Goal: Transaction & Acquisition: Purchase product/service

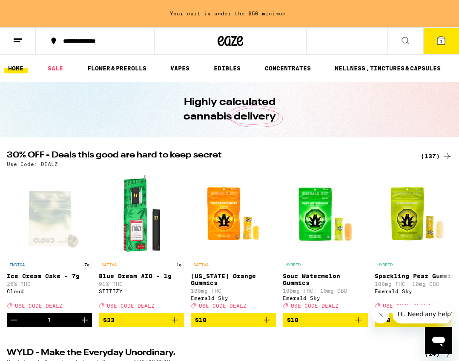
click at [444, 38] on icon at bounding box center [442, 41] width 8 height 8
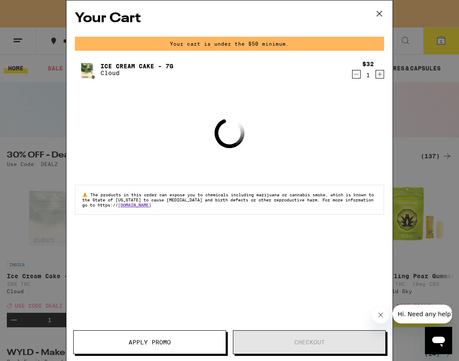
click at [361, 76] on button "Decrement" at bounding box center [356, 74] width 9 height 9
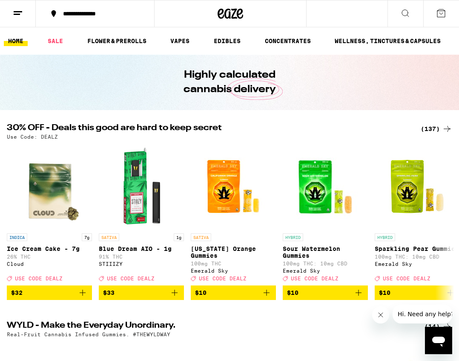
click at [380, 17] on div "**********" at bounding box center [229, 13] width 459 height 27
click at [54, 124] on h2 "30% OFF - Deals this good are hard to keep secret" at bounding box center [209, 129] width 404 height 10
click at [436, 131] on div "(137)" at bounding box center [437, 129] width 32 height 10
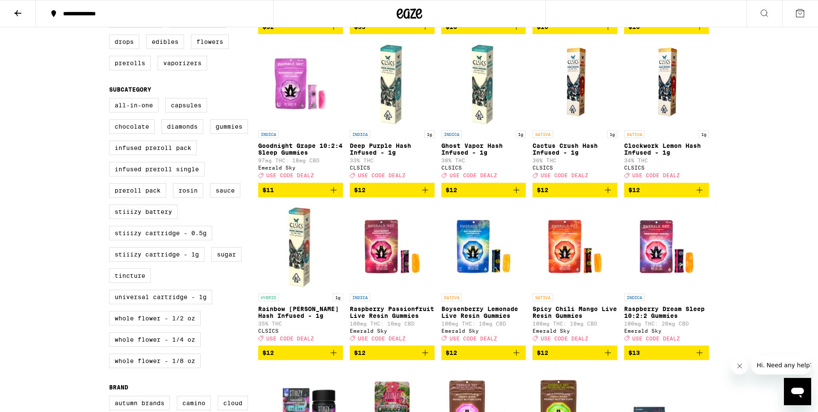
scroll to position [261, 0]
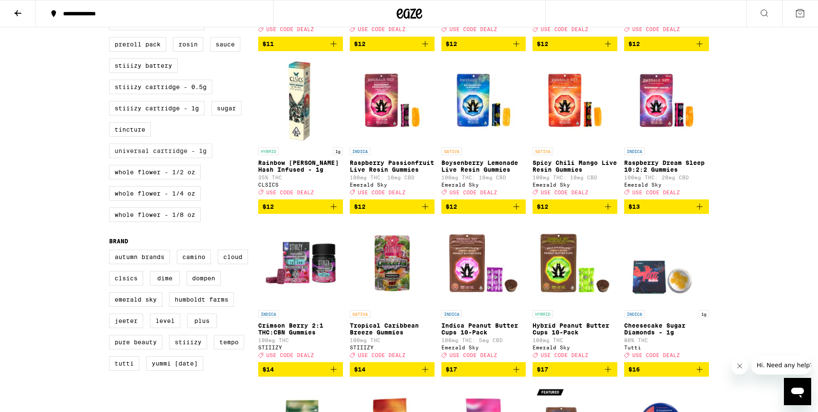
click at [198, 158] on label "Universal Cartridge - 1g" at bounding box center [160, 151] width 103 height 14
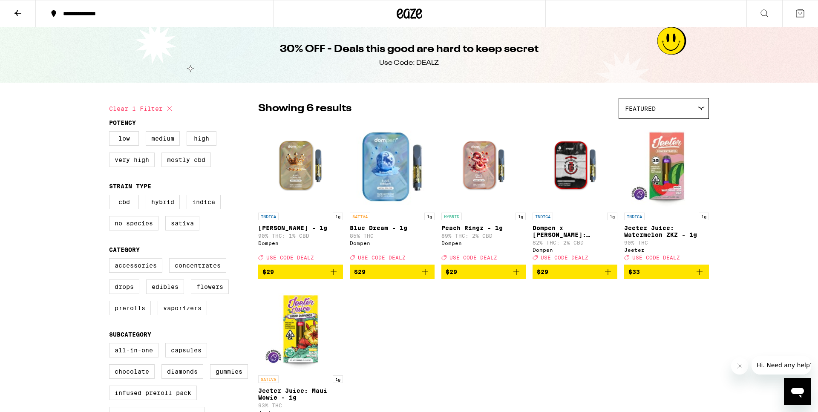
click at [336, 277] on icon "Add to bag" at bounding box center [334, 272] width 10 height 10
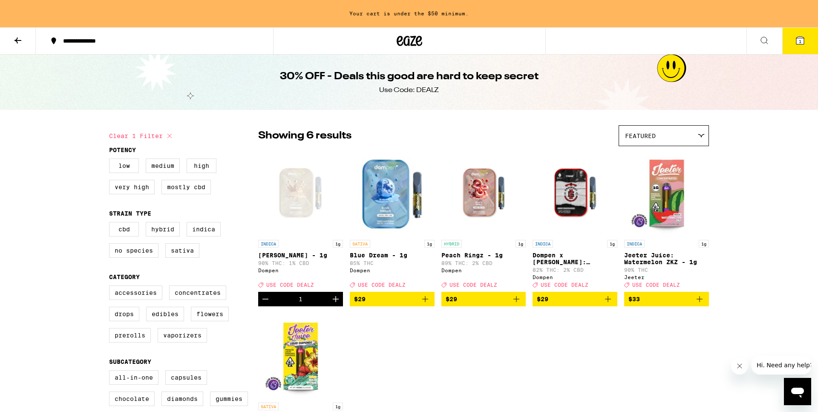
click at [427, 302] on icon "Add to bag" at bounding box center [425, 299] width 6 height 6
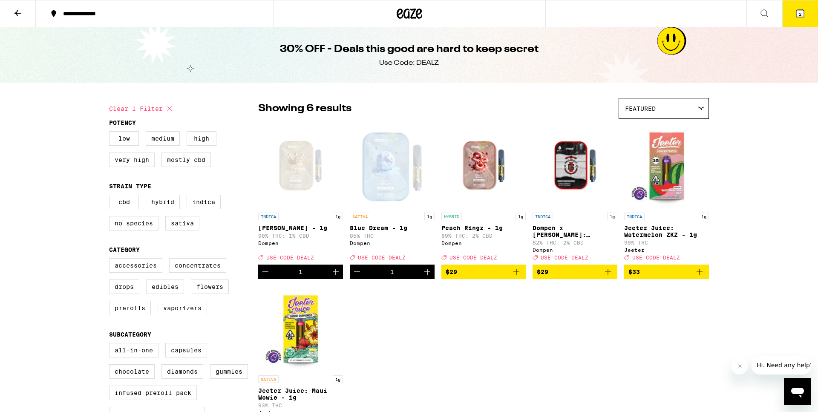
click at [459, 277] on icon "Add to bag" at bounding box center [516, 272] width 10 height 10
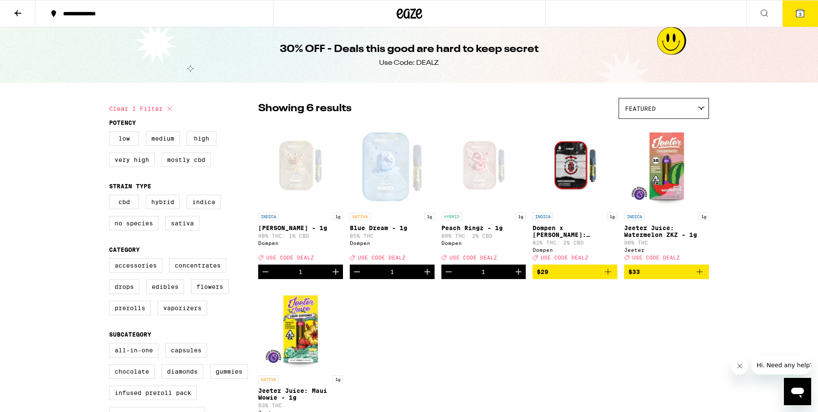
click at [338, 277] on icon "Increment" at bounding box center [336, 272] width 10 height 10
click at [425, 277] on icon "Increment" at bounding box center [427, 272] width 10 height 10
click at [459, 277] on icon "Increment" at bounding box center [519, 272] width 10 height 10
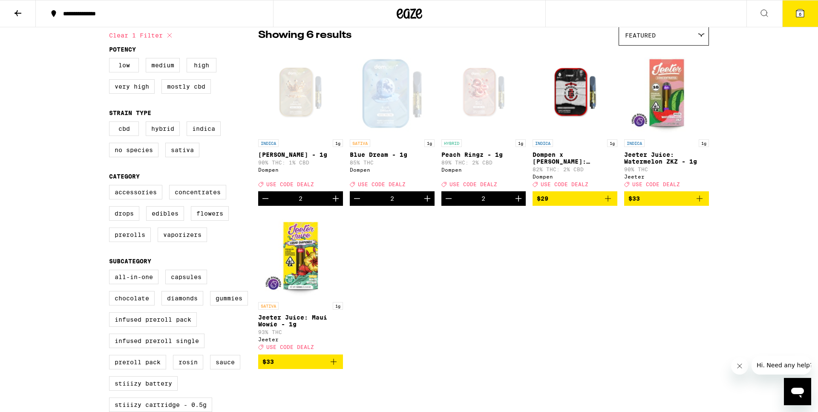
scroll to position [87, 0]
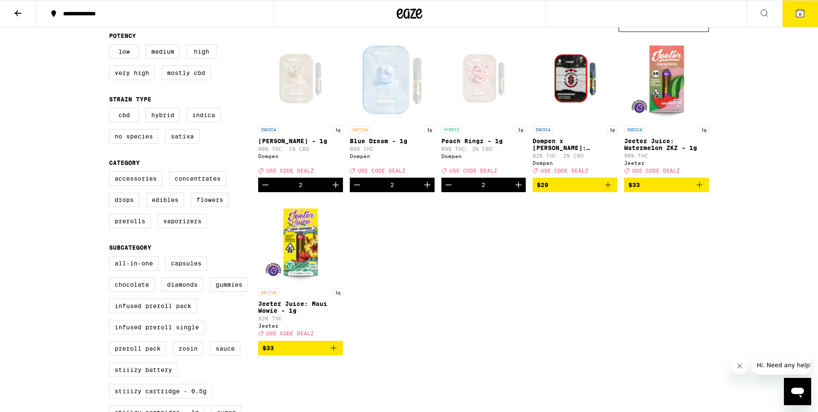
click at [459, 190] on icon "Add to bag" at bounding box center [700, 185] width 10 height 10
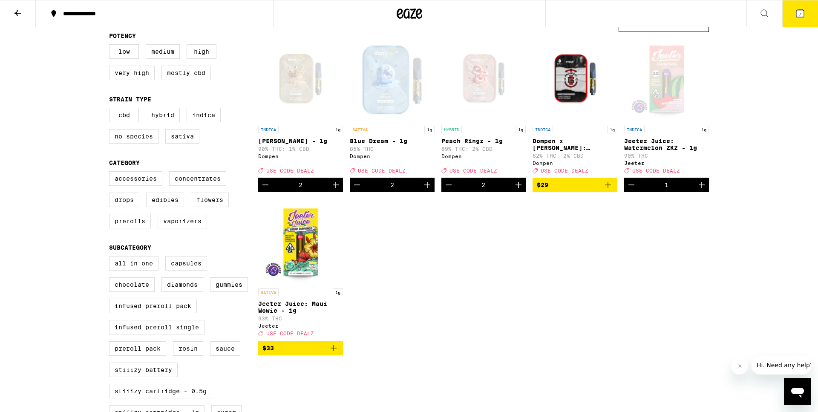
click at [459, 192] on button "Decrement" at bounding box center [631, 185] width 14 height 14
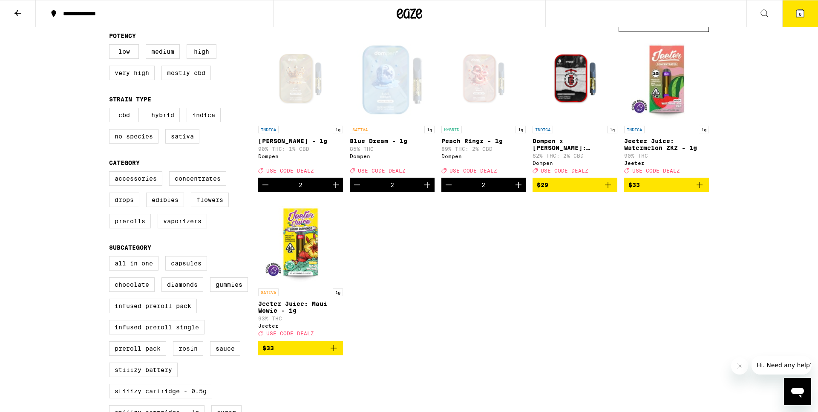
click at [330, 353] on icon "Add to bag" at bounding box center [334, 348] width 10 height 10
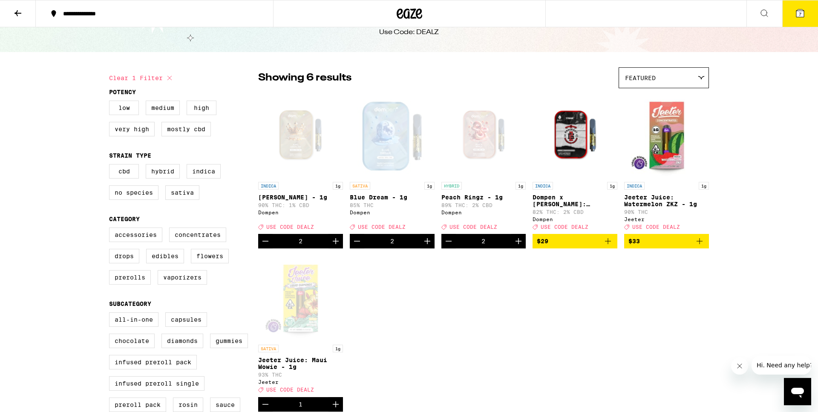
scroll to position [0, 0]
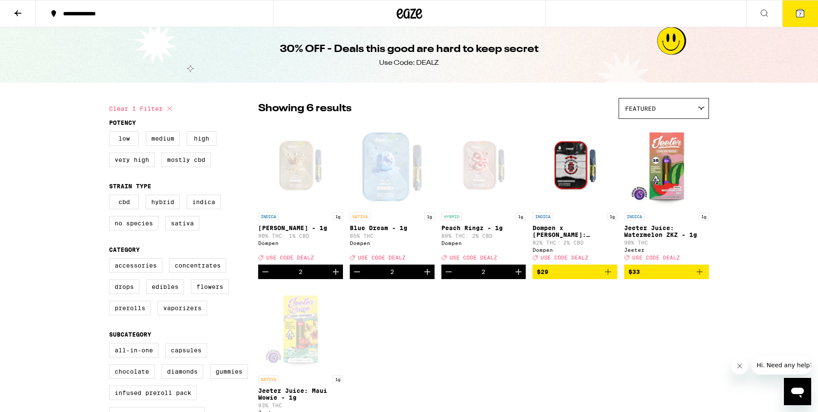
click at [165, 107] on button "Clear 1 filter" at bounding box center [142, 108] width 66 height 21
checkbox input "false"
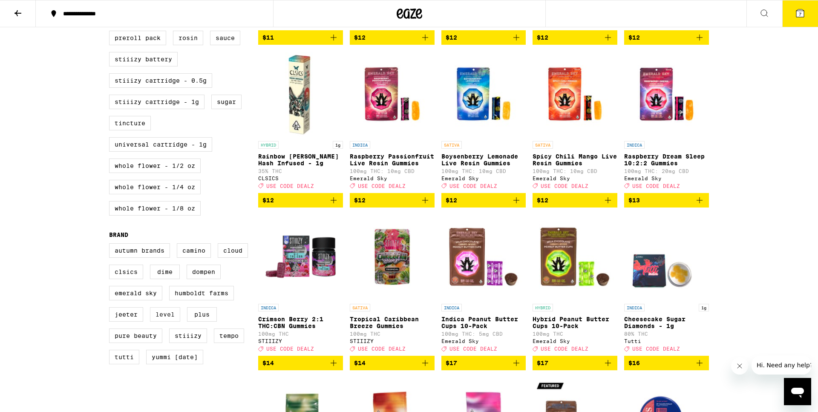
scroll to position [435, 0]
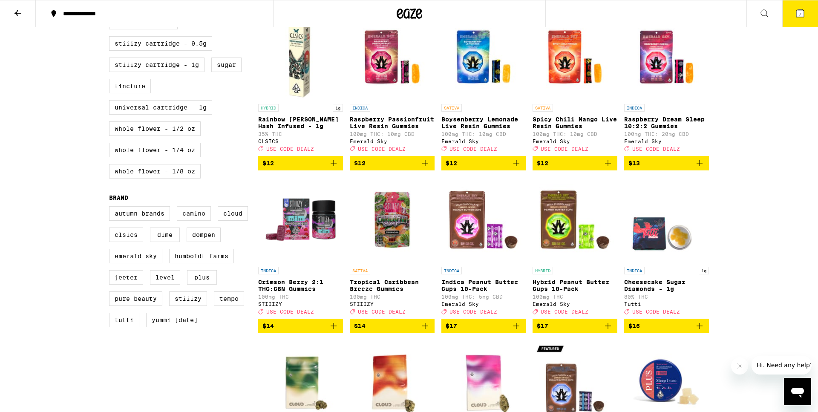
click at [197, 221] on label "Camino" at bounding box center [194, 213] width 34 height 14
click at [111, 208] on input "Camino" at bounding box center [111, 208] width 0 height 0
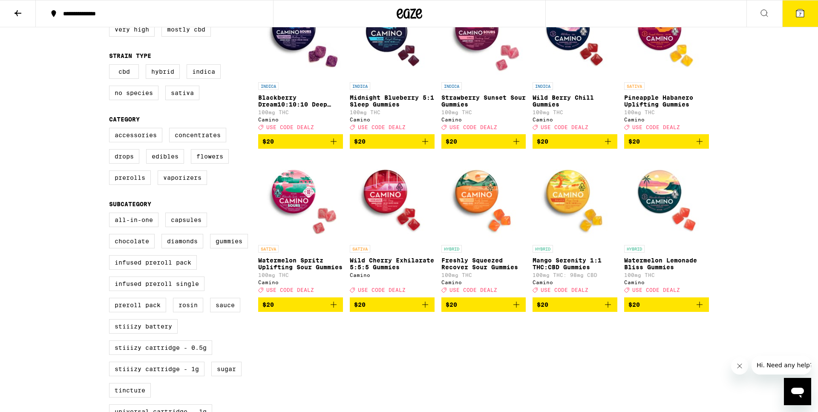
scroll to position [43, 0]
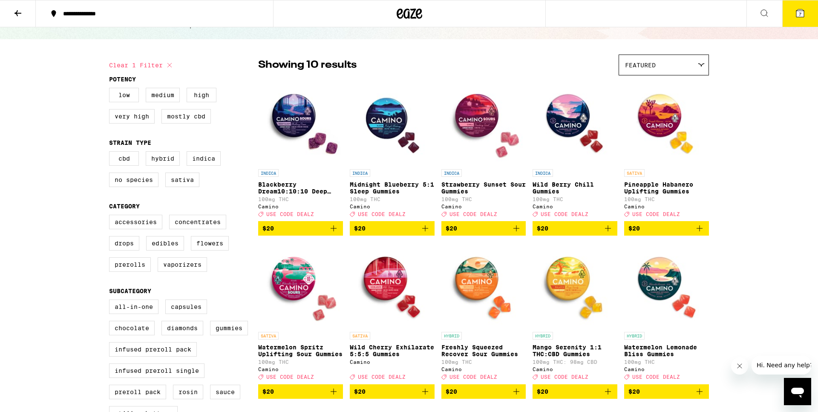
click at [425, 231] on icon "Add to bag" at bounding box center [425, 228] width 6 height 6
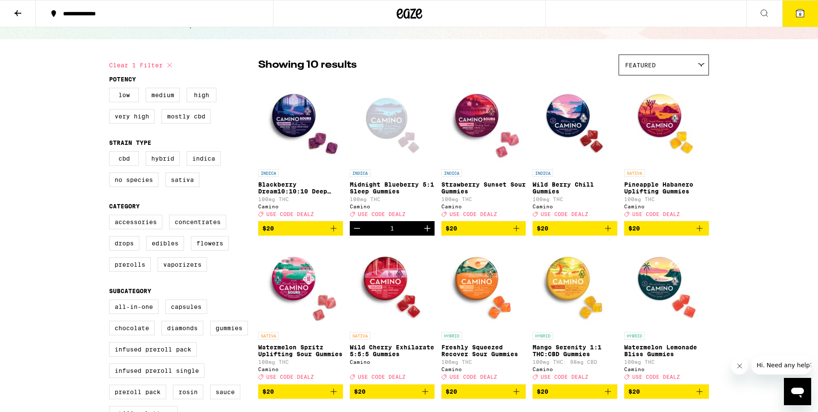
click at [425, 234] on icon "Increment" at bounding box center [427, 228] width 10 height 10
click at [169, 63] on icon at bounding box center [170, 65] width 10 height 10
checkbox input "false"
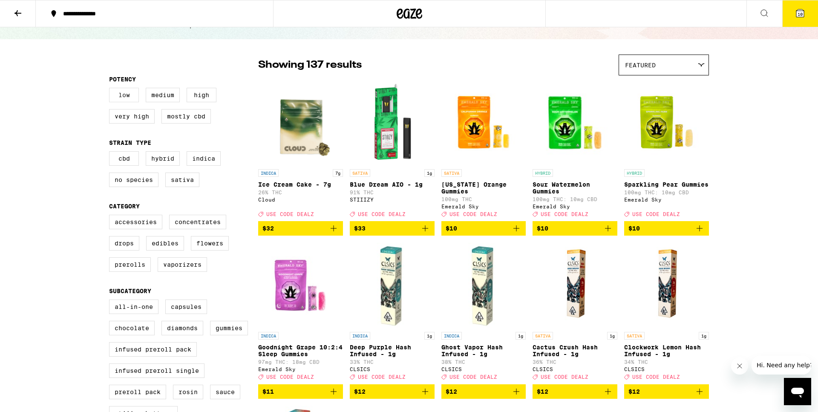
click at [127, 99] on label "Low" at bounding box center [124, 95] width 30 height 14
click at [111, 90] on input "Low" at bounding box center [111, 89] width 0 height 0
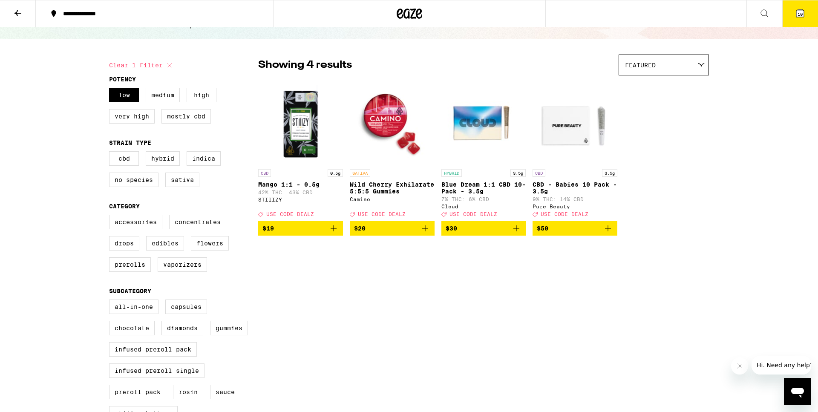
click at [169, 67] on icon at bounding box center [170, 65] width 10 height 10
checkbox input "false"
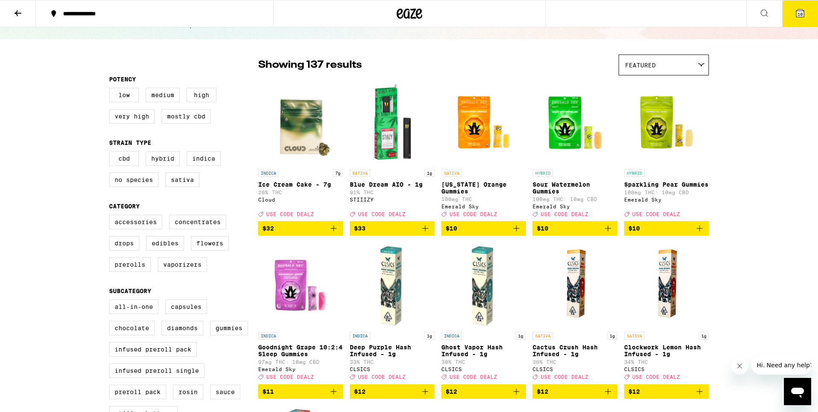
click at [459, 69] on div "Featured" at bounding box center [664, 65] width 90 height 20
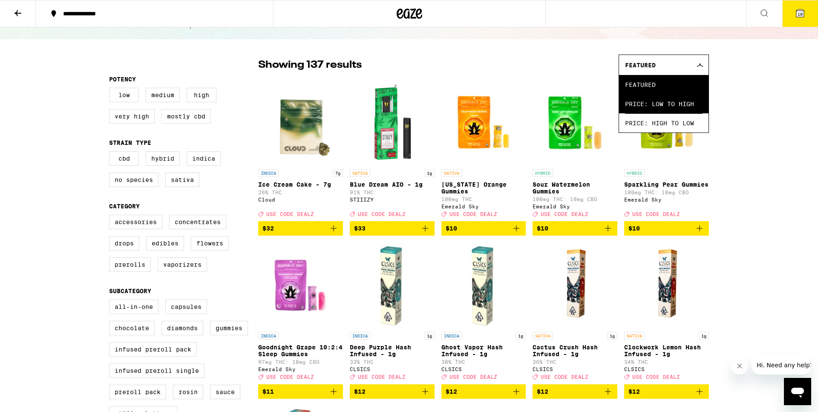
click at [459, 106] on span "Price: Low to High" at bounding box center [664, 103] width 78 height 19
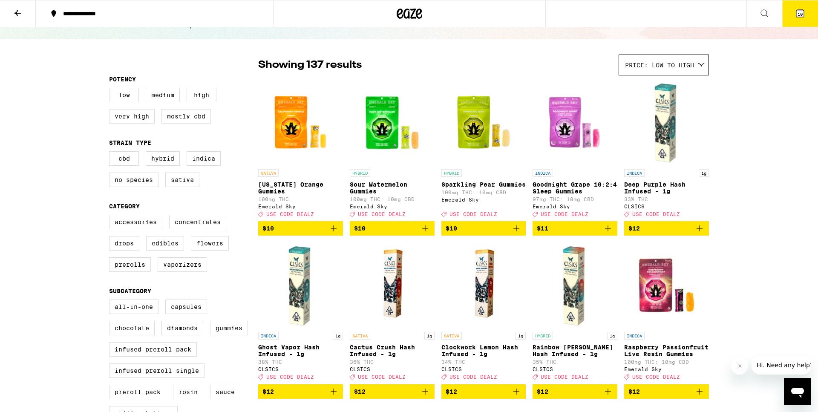
click at [335, 234] on icon "Add to bag" at bounding box center [334, 228] width 10 height 10
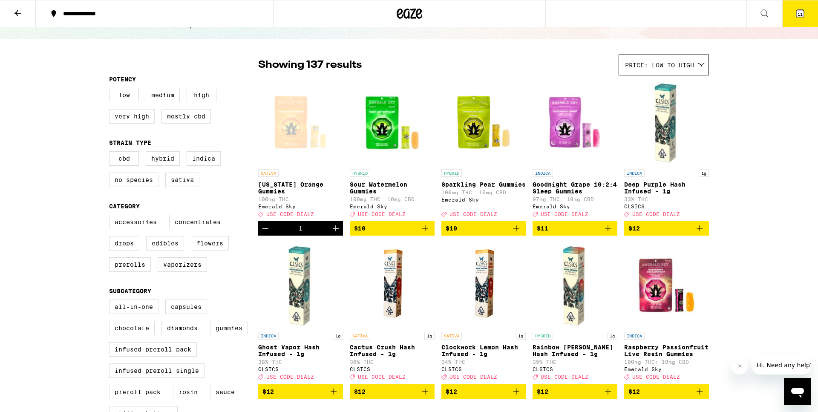
click at [335, 234] on icon "Increment" at bounding box center [336, 228] width 10 height 10
click at [338, 234] on icon "Increment" at bounding box center [336, 228] width 10 height 10
click at [428, 234] on icon "Add to bag" at bounding box center [425, 228] width 10 height 10
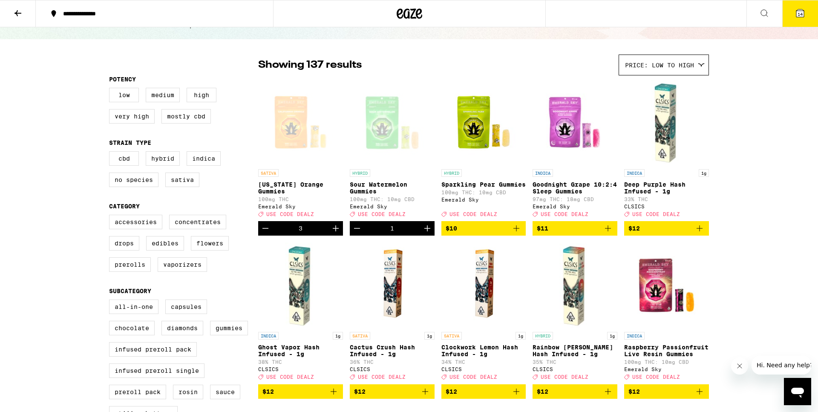
click at [426, 234] on icon "Increment" at bounding box center [427, 228] width 10 height 10
click at [427, 234] on icon "Increment" at bounding box center [427, 228] width 10 height 10
click at [459, 234] on icon "Add to bag" at bounding box center [516, 228] width 10 height 10
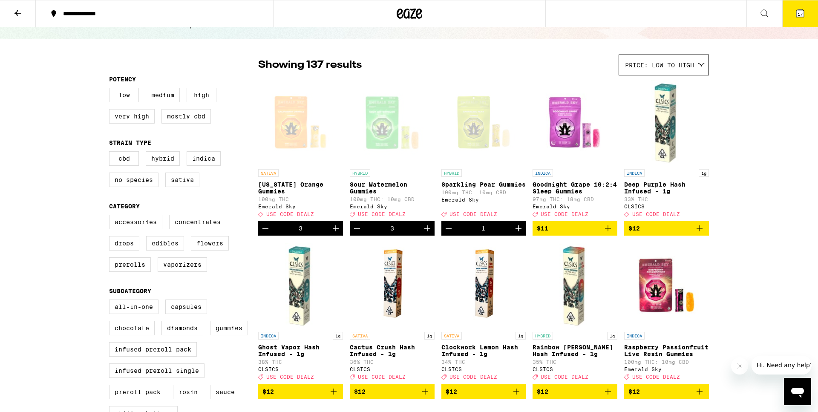
click at [459, 234] on icon "Increment" at bounding box center [519, 228] width 10 height 10
drag, startPoint x: 618, startPoint y: 209, endPoint x: 647, endPoint y: 191, distance: 34.3
click at [459, 17] on icon at bounding box center [800, 13] width 10 height 10
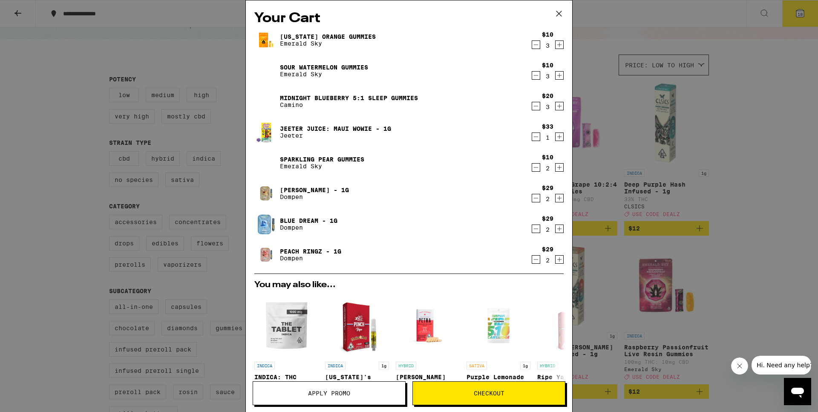
click at [459, 75] on icon "Decrement" at bounding box center [536, 75] width 8 height 10
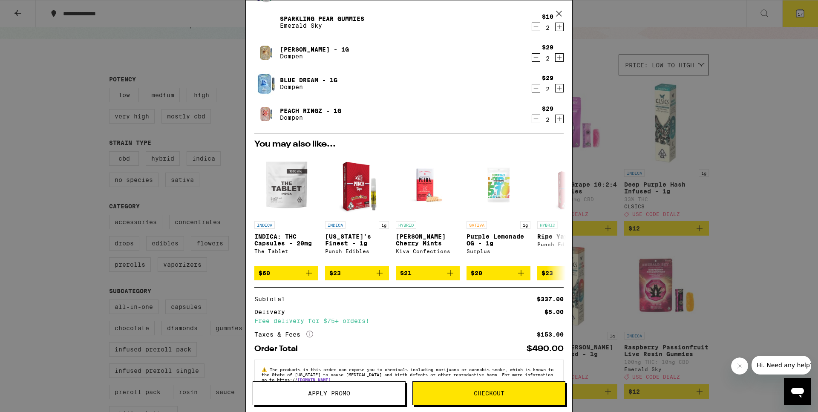
scroll to position [166, 0]
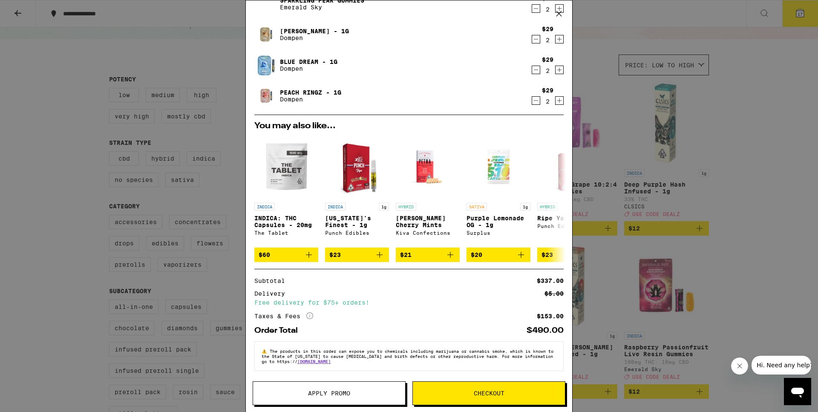
click at [347, 360] on button "Apply Promo" at bounding box center [329, 393] width 153 height 24
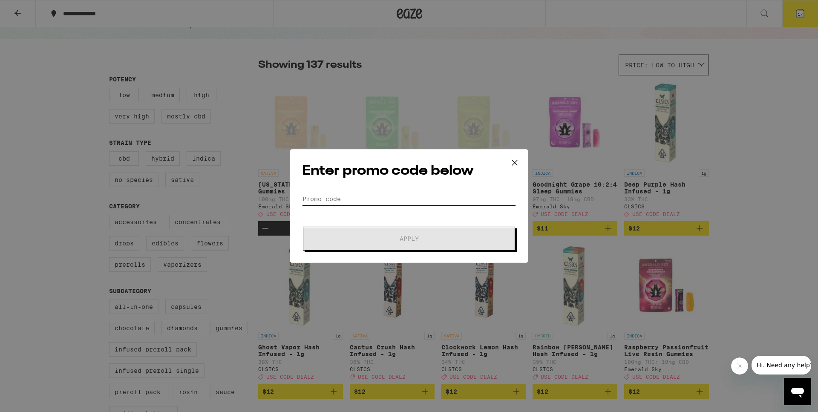
click at [354, 198] on input "Promo Code" at bounding box center [409, 199] width 214 height 13
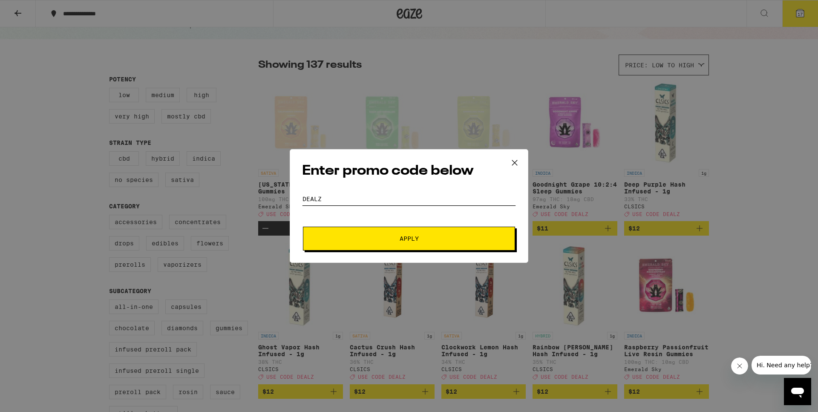
type input "DEALZ"
click at [303, 227] on button "Apply" at bounding box center [409, 239] width 212 height 24
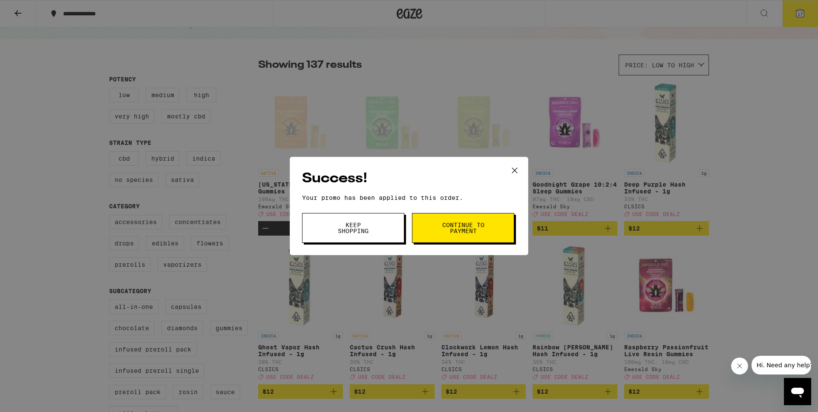
click at [459, 228] on span "Continue to payment" at bounding box center [463, 228] width 43 height 12
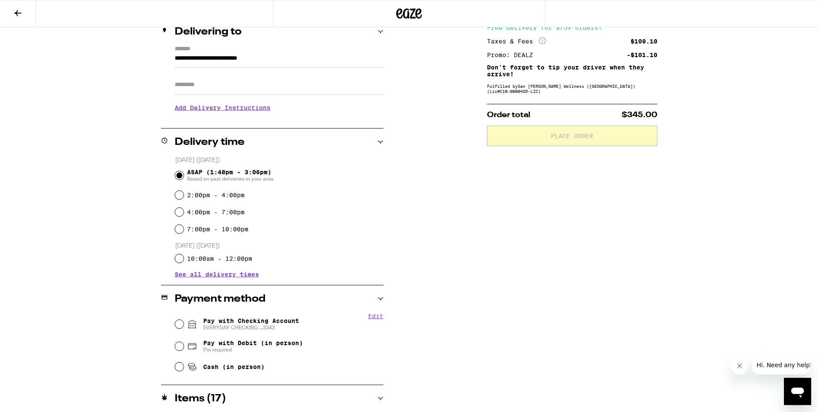
scroll to position [130, 0]
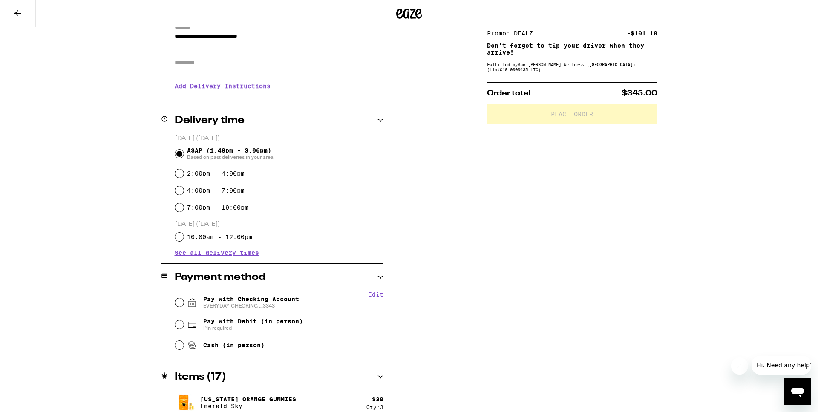
click at [177, 300] on div "Pay with Checking Account EVERYDAY CHECKING ...3343" at bounding box center [279, 303] width 208 height 22
click at [179, 305] on input "Pay with Checking Account EVERYDAY CHECKING ...3343" at bounding box center [179, 302] width 9 height 9
radio input "true"
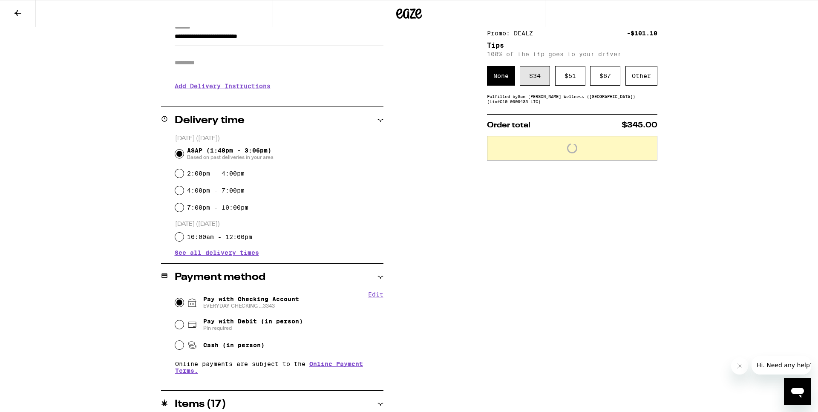
click at [459, 84] on div "$ 34" at bounding box center [535, 76] width 30 height 20
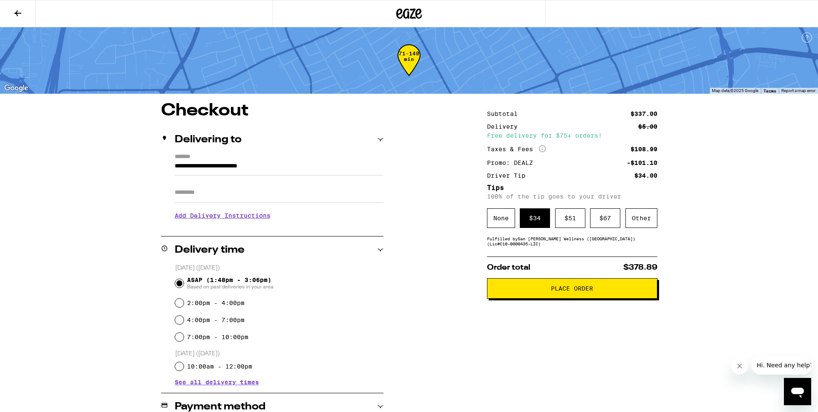
scroll to position [0, 0]
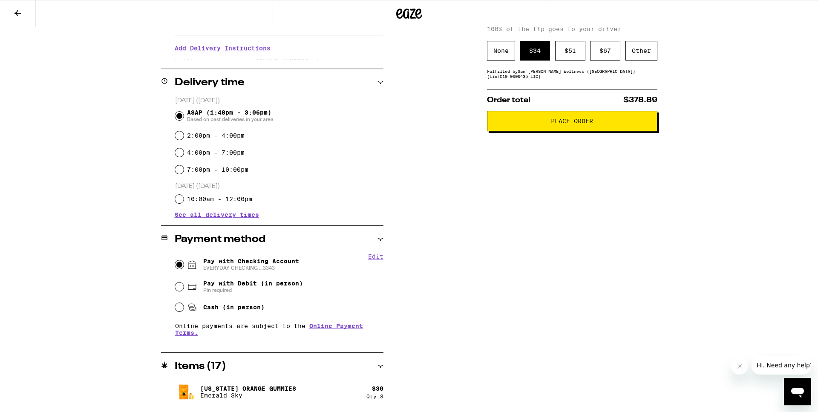
scroll to position [121, 0]
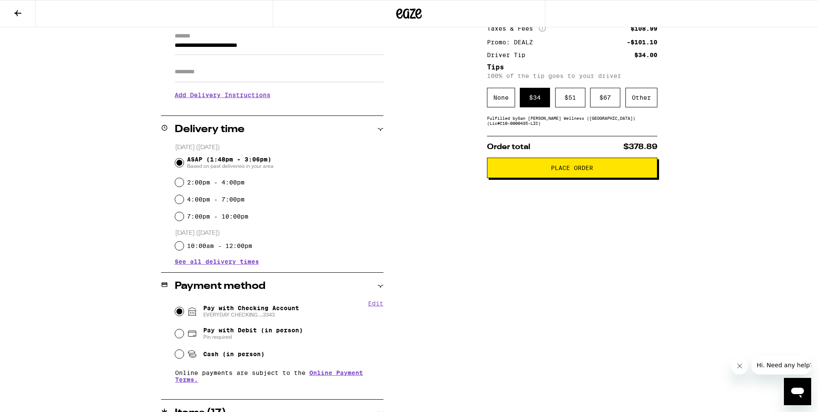
click at [459, 177] on button "Place Order" at bounding box center [572, 168] width 170 height 20
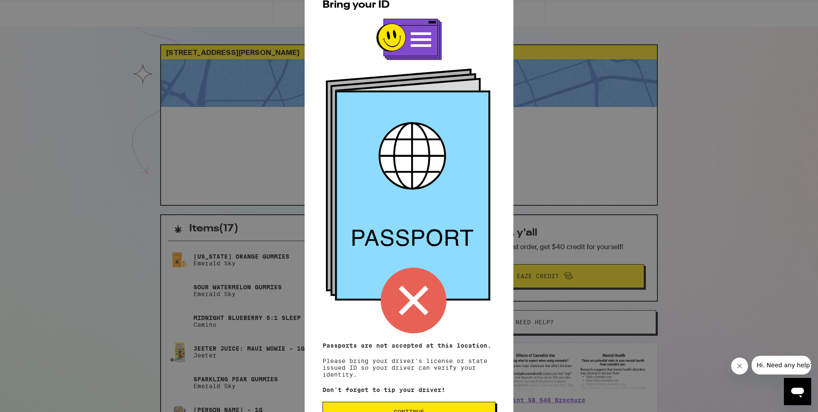
scroll to position [30, 0]
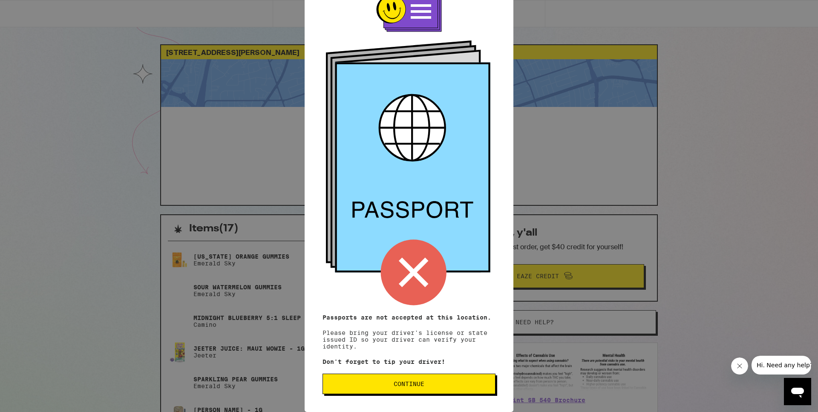
click at [413, 360] on span "Continue" at bounding box center [409, 384] width 31 height 6
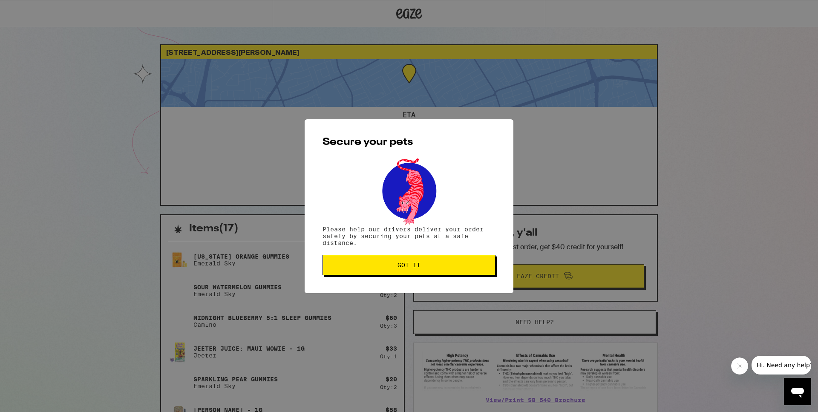
scroll to position [0, 0]
click at [438, 261] on button "Got it" at bounding box center [409, 265] width 173 height 20
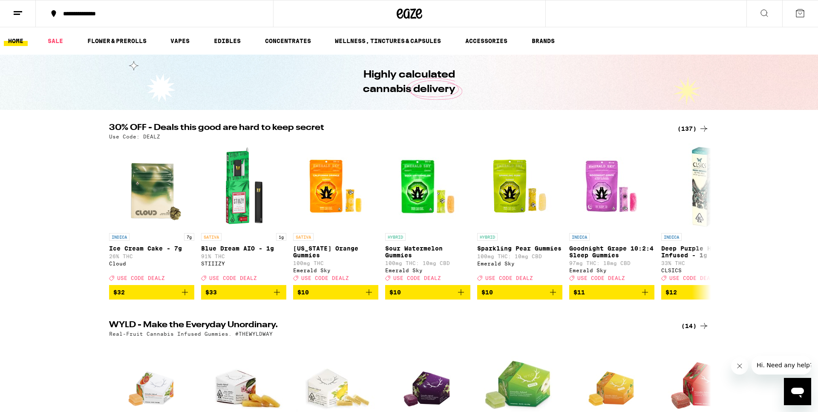
click at [685, 130] on div "(137)" at bounding box center [694, 129] width 32 height 10
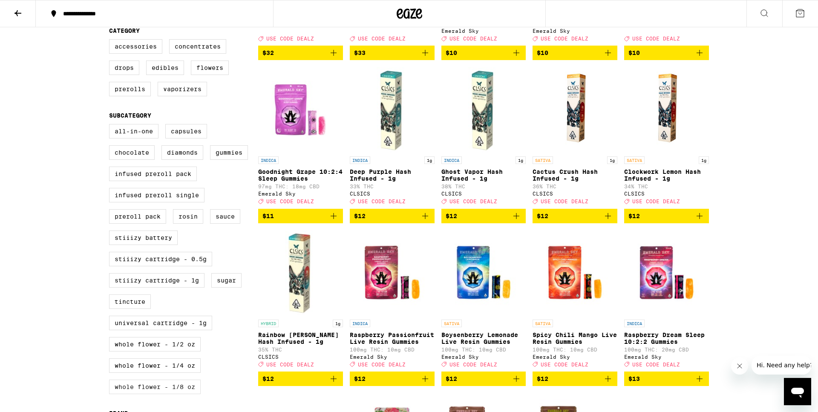
scroll to position [348, 0]
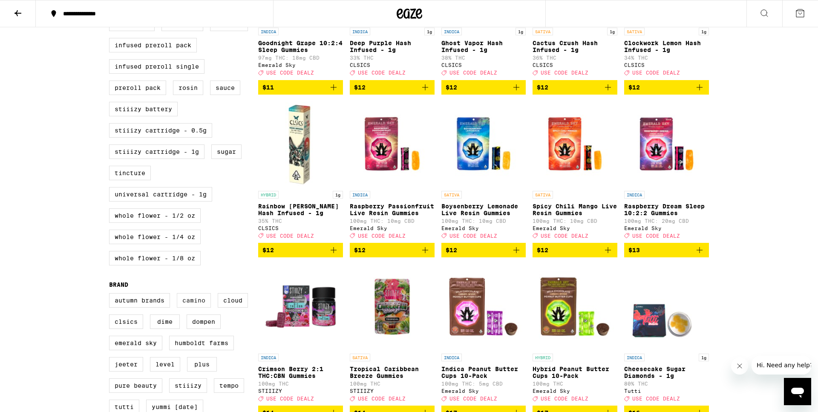
click at [182, 308] on label "Camino" at bounding box center [194, 300] width 34 height 14
click at [111, 295] on input "Camino" at bounding box center [111, 295] width 0 height 0
checkbox input "true"
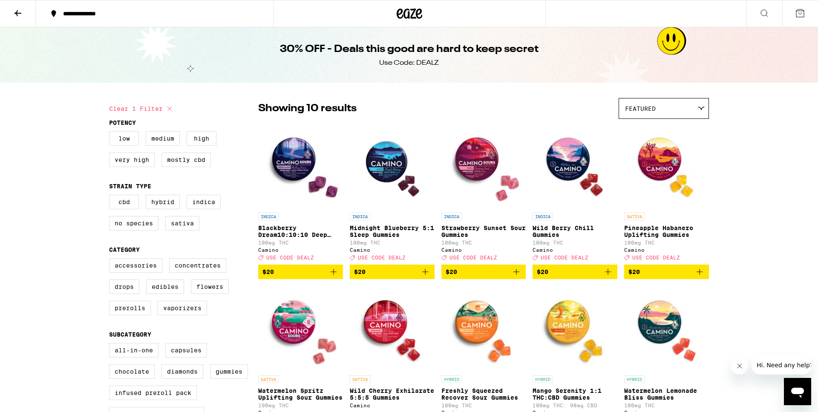
click at [426, 277] on icon "Add to bag" at bounding box center [425, 272] width 10 height 10
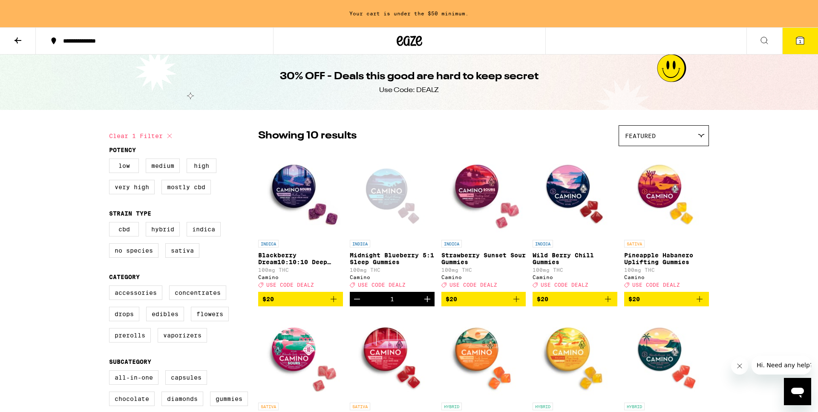
click at [428, 304] on icon "Increment" at bounding box center [427, 299] width 10 height 10
click at [430, 304] on icon "Increment" at bounding box center [427, 299] width 10 height 10
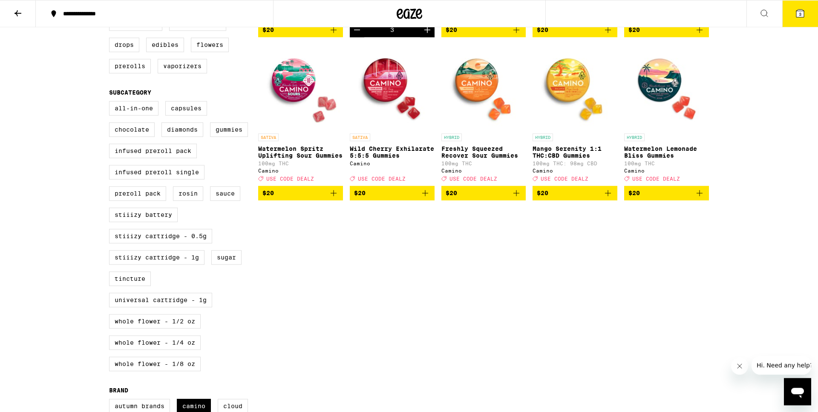
scroll to position [261, 0]
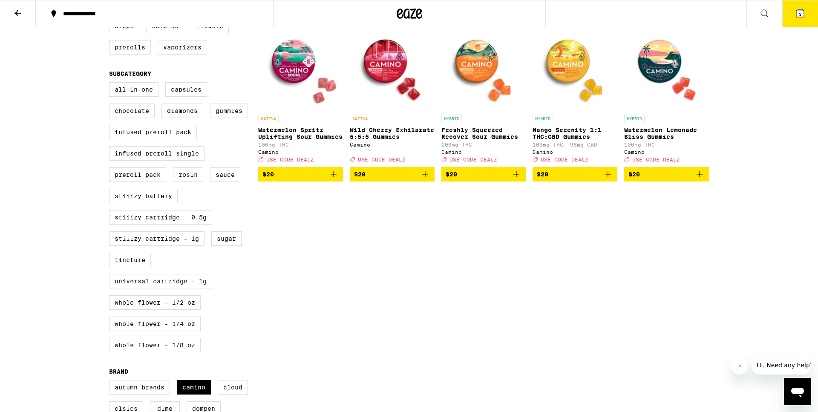
click at [180, 289] on label "Universal Cartridge - 1g" at bounding box center [160, 281] width 103 height 14
click at [111, 84] on input "Universal Cartridge - 1g" at bounding box center [111, 84] width 0 height 0
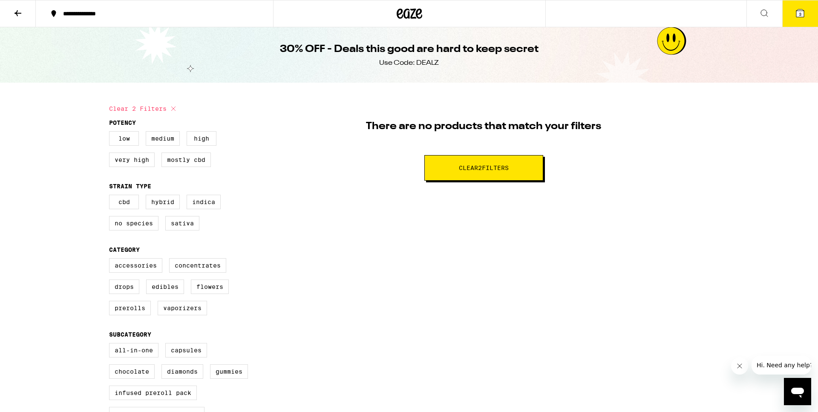
click at [170, 107] on icon at bounding box center [173, 109] width 10 height 10
checkbox input "false"
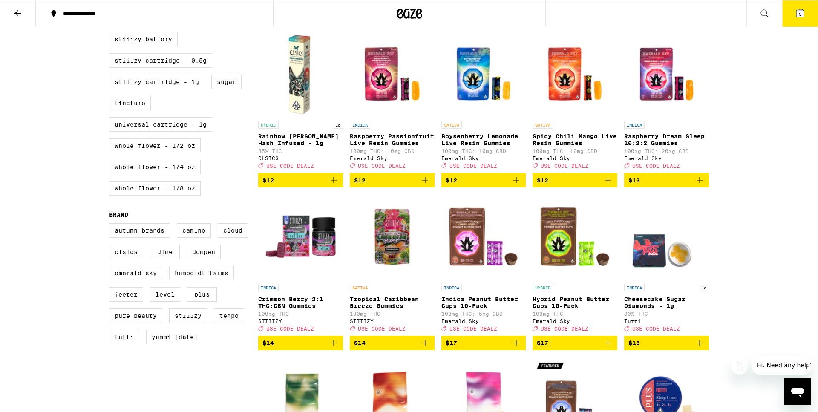
scroll to position [435, 0]
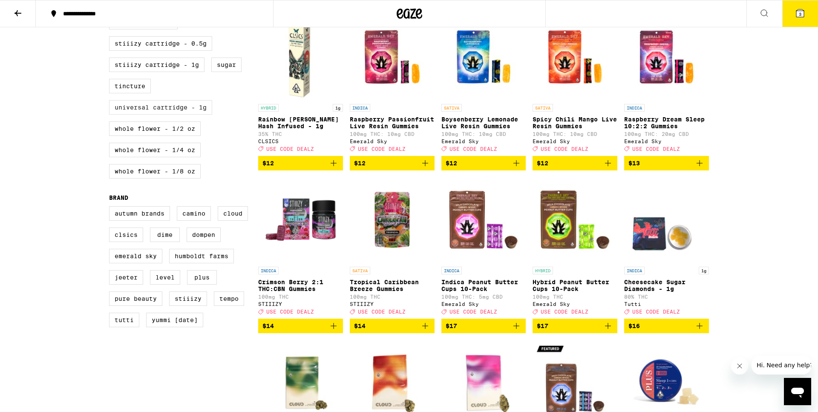
click at [186, 115] on label "Universal Cartridge - 1g" at bounding box center [160, 107] width 103 height 14
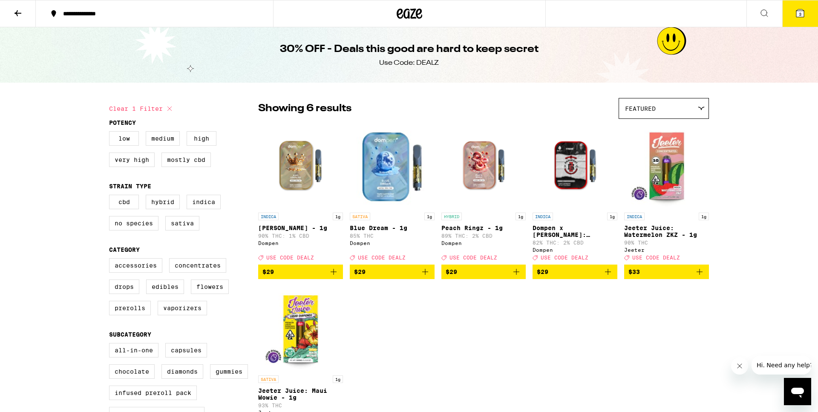
click at [429, 277] on icon "Add to bag" at bounding box center [425, 272] width 10 height 10
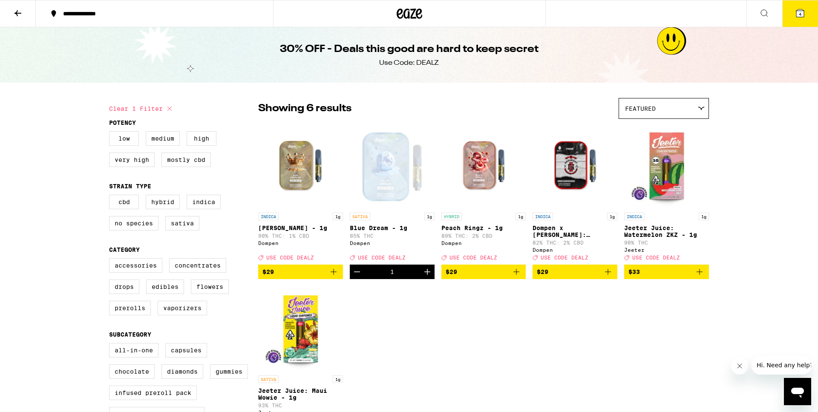
click at [429, 277] on icon "Increment" at bounding box center [427, 272] width 10 height 10
click at [331, 277] on icon "Add to bag" at bounding box center [334, 272] width 10 height 10
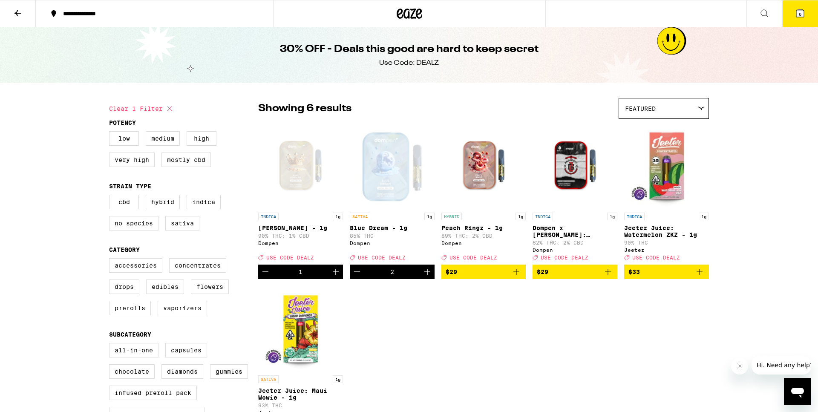
click at [334, 277] on icon "Increment" at bounding box center [336, 272] width 10 height 10
click at [517, 275] on icon "Add to bag" at bounding box center [517, 272] width 6 height 6
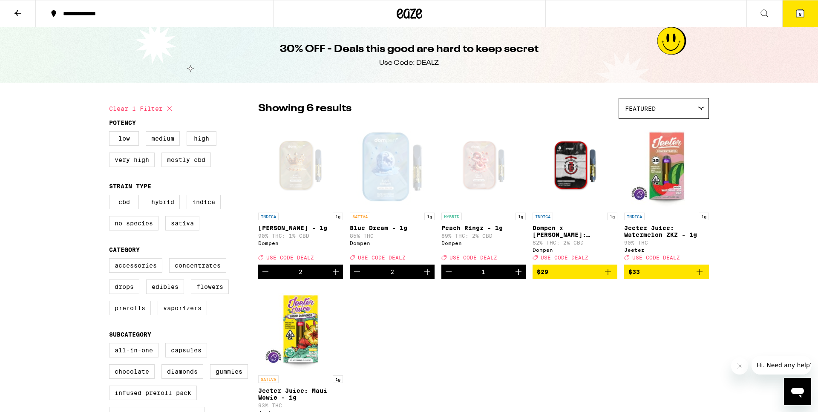
drag, startPoint x: 566, startPoint y: 283, endPoint x: 585, endPoint y: 283, distance: 19.6
click at [554, 330] on div "INDICA 1g King Louis XIII - 1g 90% THC: 1% CBD Dompen Deal Created with Sketch.…" at bounding box center [483, 282] width 451 height 319
click at [699, 277] on icon "Add to bag" at bounding box center [700, 272] width 10 height 10
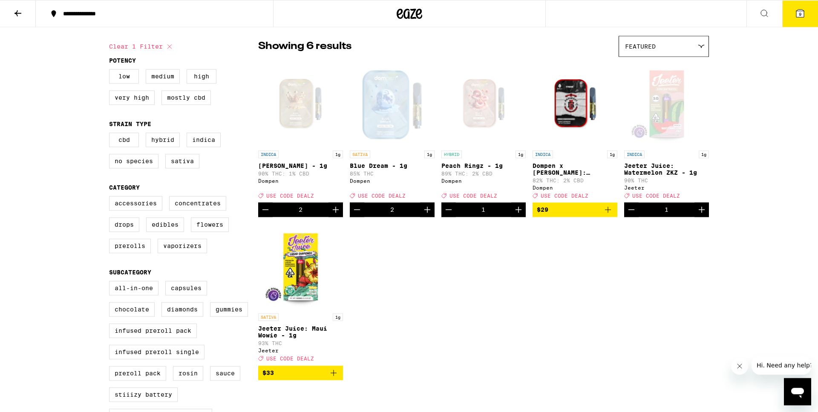
scroll to position [87, 0]
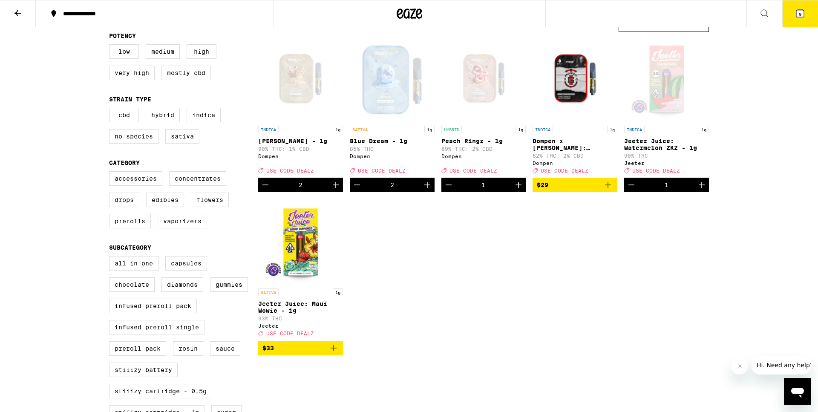
click at [331, 353] on icon "Add to bag" at bounding box center [334, 348] width 10 height 10
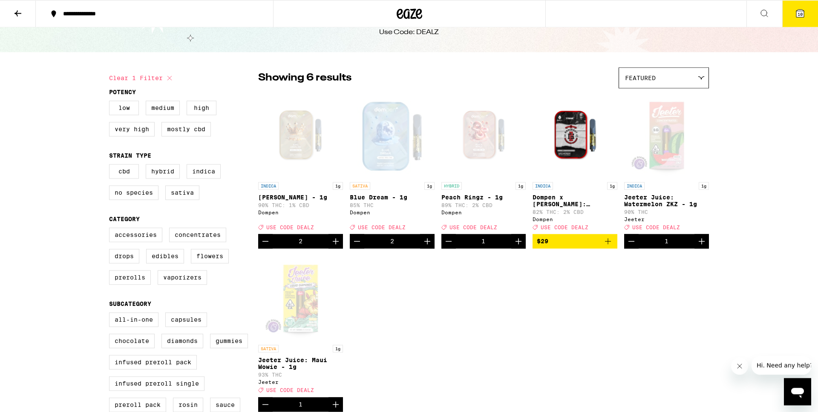
scroll to position [0, 0]
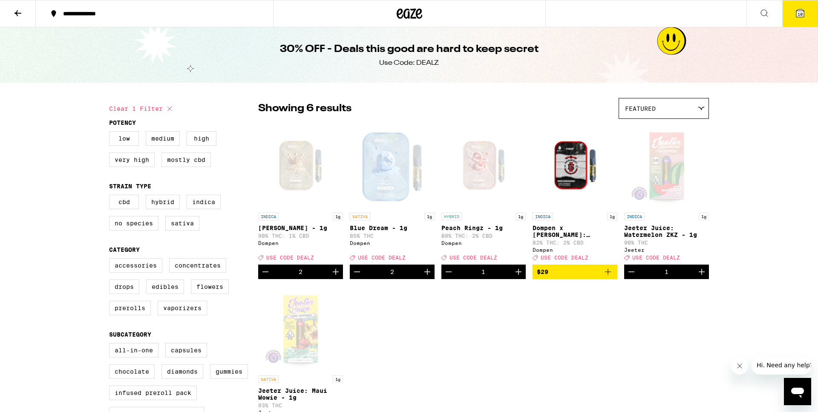
click at [165, 113] on icon at bounding box center [170, 109] width 10 height 10
checkbox input "false"
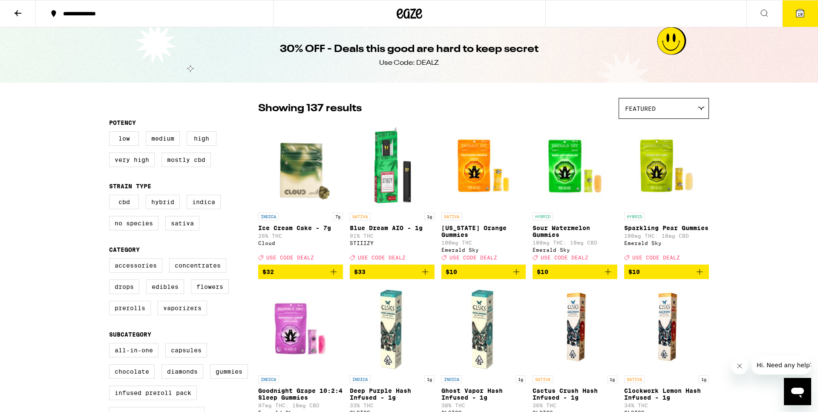
click at [661, 110] on div "Featured" at bounding box center [664, 108] width 90 height 20
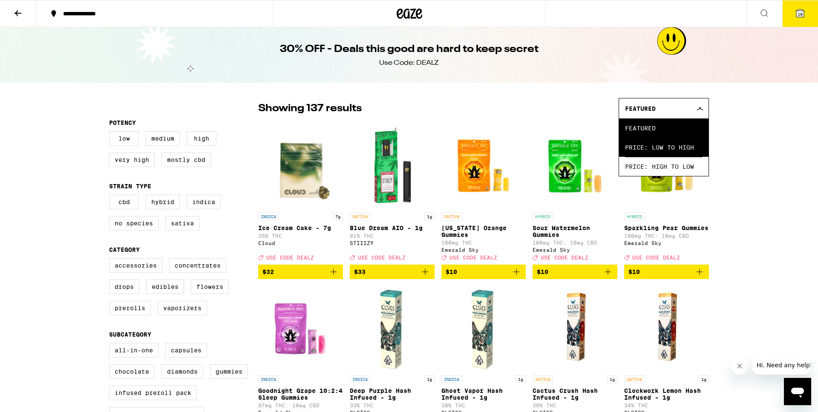
drag, startPoint x: 656, startPoint y: 159, endPoint x: 653, endPoint y: 152, distance: 7.4
click at [656, 159] on ul "Featured Price: Low to High Price: High to Low" at bounding box center [664, 147] width 90 height 58
click at [653, 152] on span "Price: Low to High" at bounding box center [664, 147] width 78 height 19
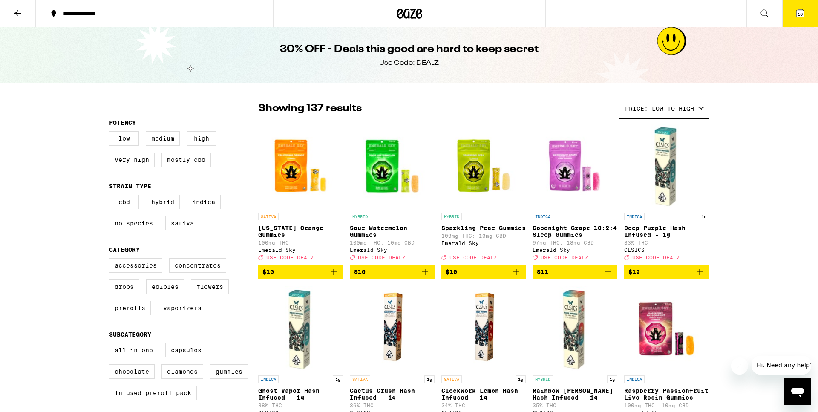
click at [333, 277] on icon "Add to bag" at bounding box center [334, 272] width 10 height 10
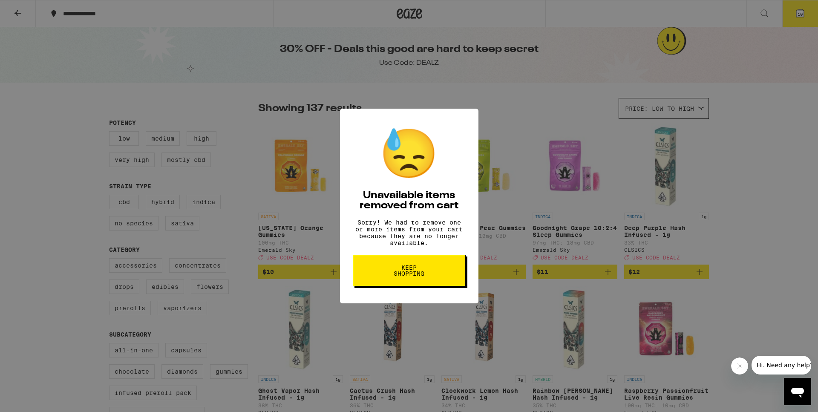
click at [426, 286] on button "Keep Shopping" at bounding box center [409, 271] width 113 height 32
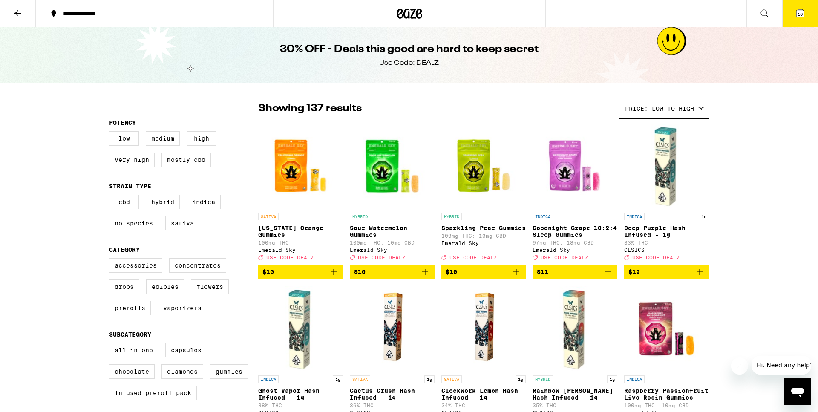
click at [425, 275] on icon "Add to bag" at bounding box center [425, 272] width 6 height 6
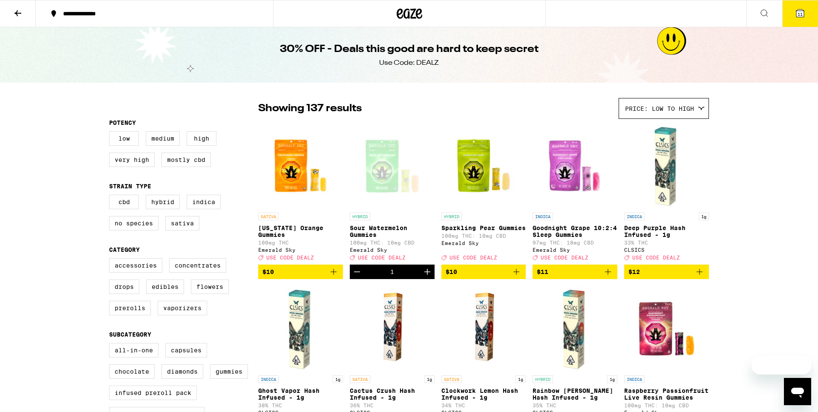
click at [520, 277] on icon "Add to bag" at bounding box center [516, 272] width 10 height 10
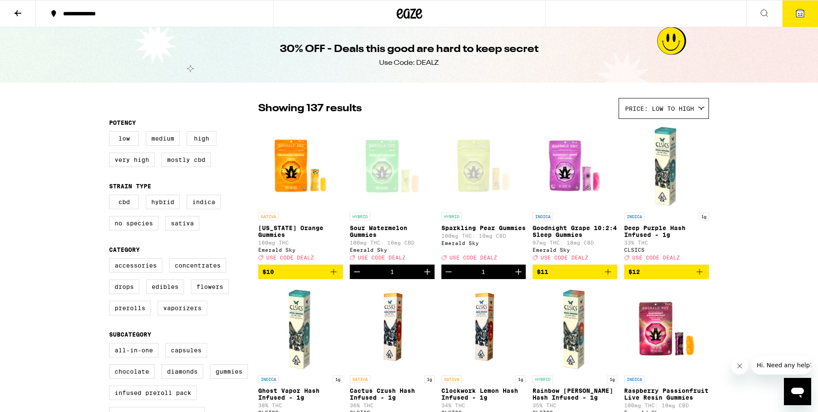
click at [609, 275] on icon "Add to bag" at bounding box center [608, 272] width 6 height 6
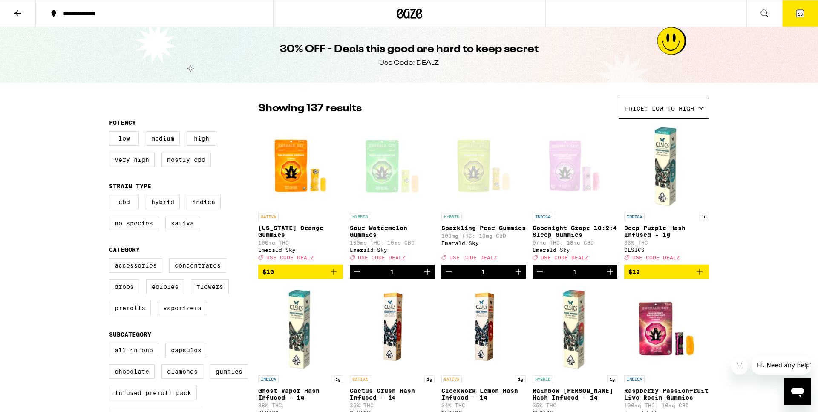
click at [541, 277] on icon "Decrement" at bounding box center [540, 272] width 10 height 10
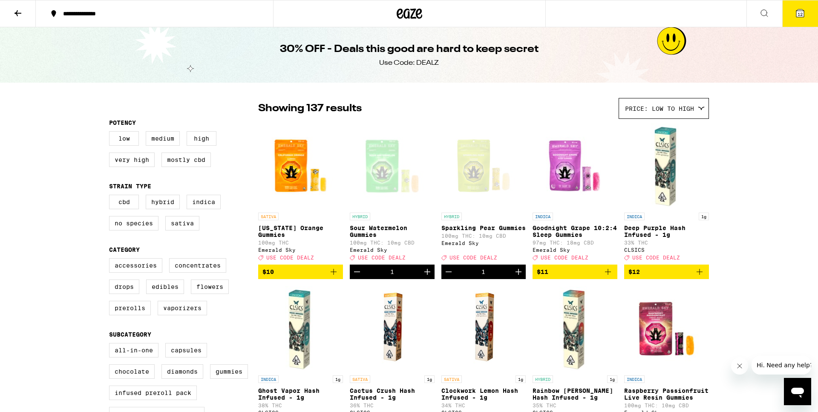
click at [516, 277] on icon "Increment" at bounding box center [519, 272] width 10 height 10
click at [428, 277] on icon "Increment" at bounding box center [427, 272] width 10 height 10
click at [430, 277] on icon "Increment" at bounding box center [427, 272] width 10 height 10
click at [519, 275] on icon "Increment" at bounding box center [519, 272] width 10 height 10
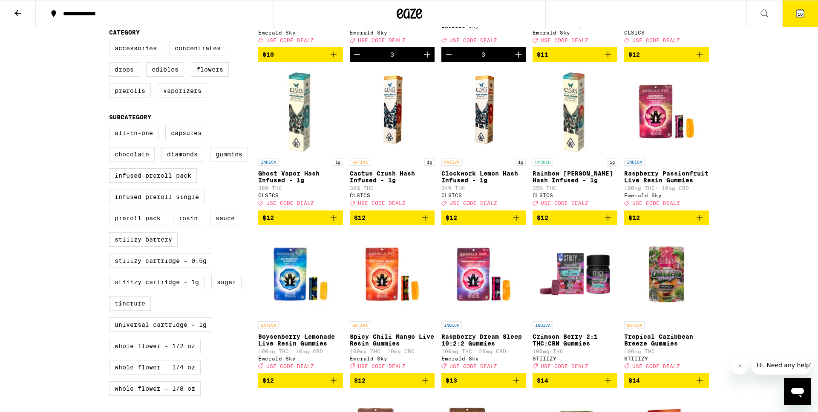
scroll to position [87, 0]
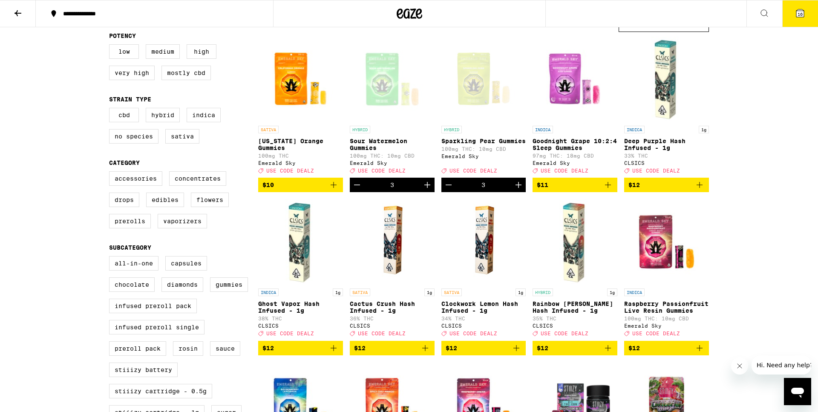
click at [356, 185] on icon "Decrement" at bounding box center [357, 185] width 6 height 0
click at [453, 190] on icon "Decrement" at bounding box center [449, 185] width 10 height 10
click at [701, 353] on icon "Add to bag" at bounding box center [700, 348] width 10 height 10
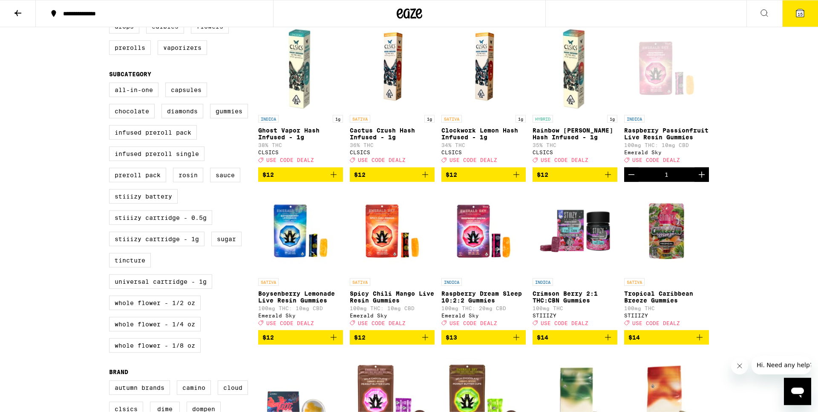
scroll to position [261, 0]
click at [337, 342] on icon "Add to bag" at bounding box center [334, 337] width 10 height 10
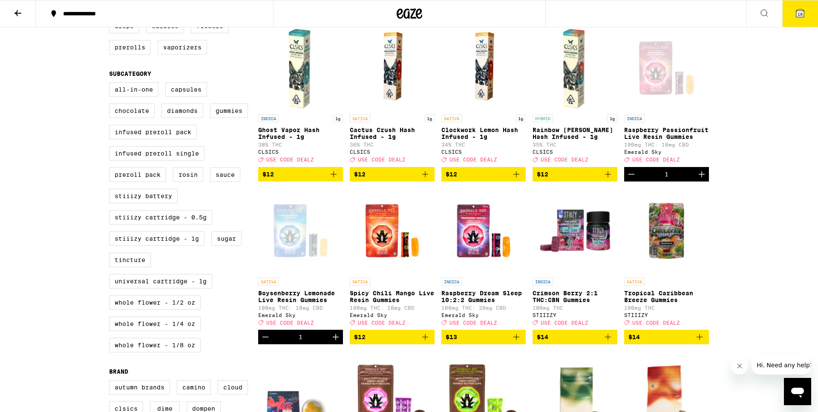
click at [267, 342] on icon "Decrement" at bounding box center [265, 337] width 10 height 10
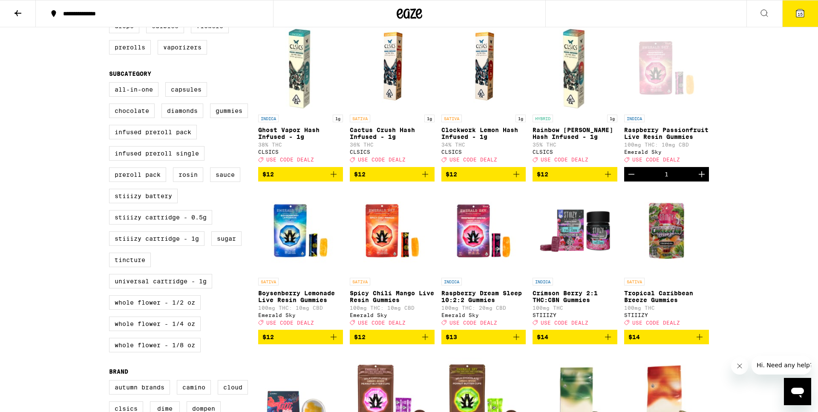
click at [634, 179] on icon "Decrement" at bounding box center [632, 174] width 10 height 10
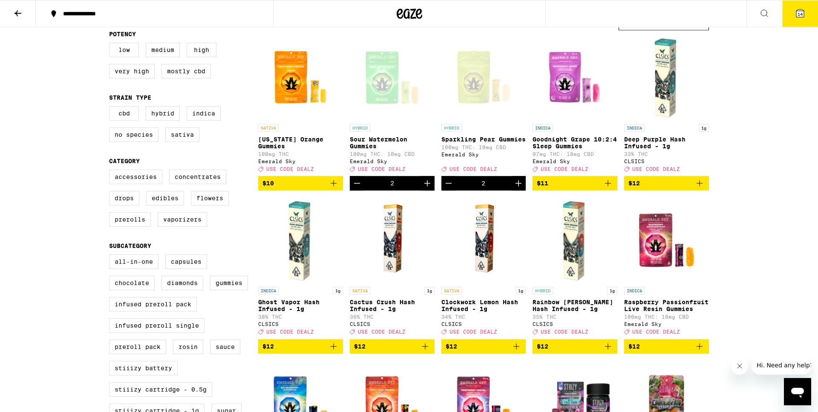
scroll to position [87, 0]
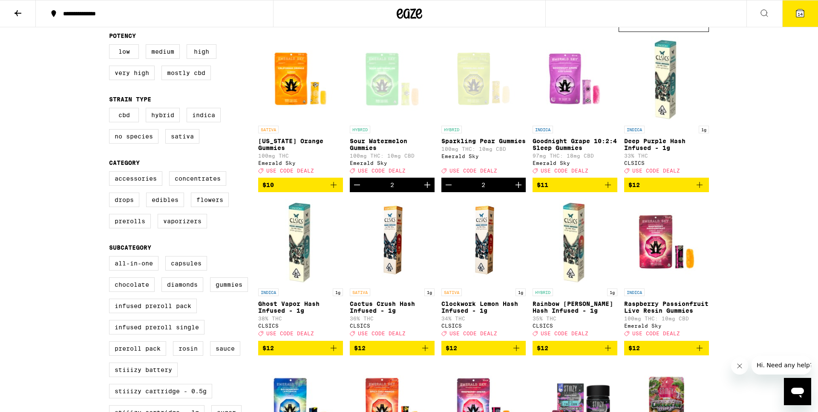
click at [450, 190] on icon "Decrement" at bounding box center [449, 185] width 10 height 10
click at [355, 190] on icon "Decrement" at bounding box center [357, 185] width 10 height 10
click at [447, 188] on icon "Decrement" at bounding box center [449, 185] width 10 height 10
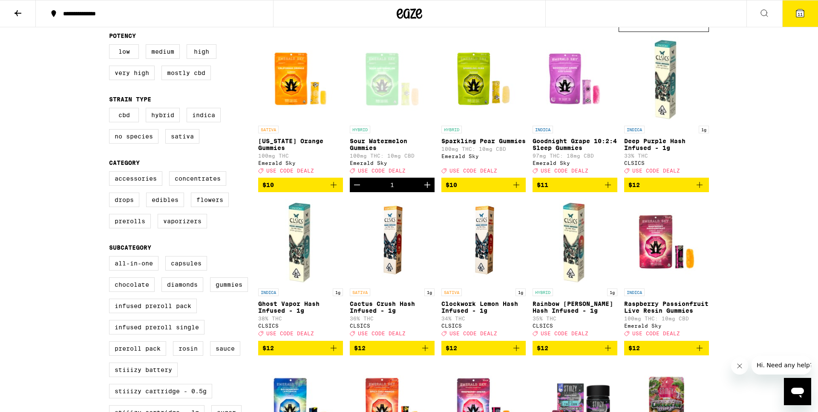
click at [355, 190] on icon "Decrement" at bounding box center [357, 185] width 10 height 10
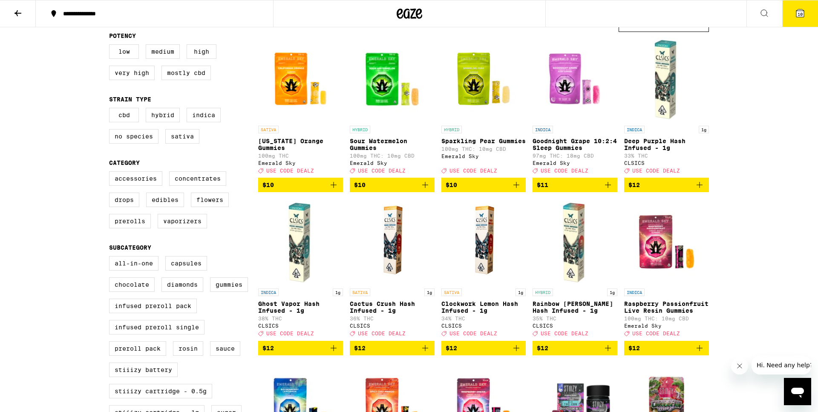
click at [334, 190] on icon "Add to bag" at bounding box center [334, 185] width 10 height 10
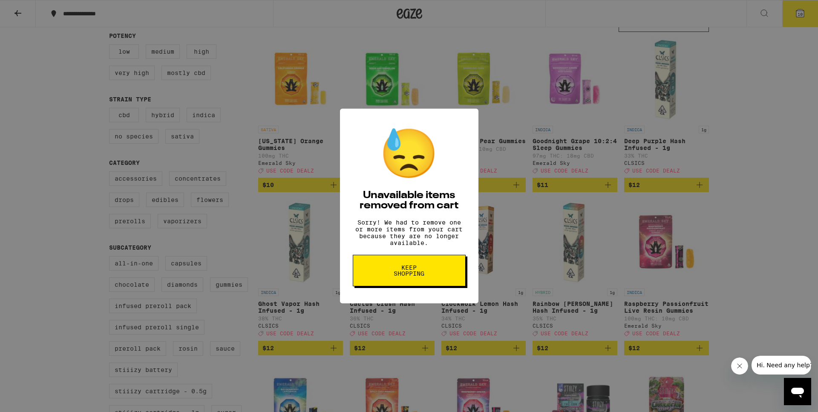
drag, startPoint x: 436, startPoint y: 280, endPoint x: 454, endPoint y: 147, distance: 133.7
click at [457, 153] on div "😓 Unavailable items removed from cart Sorry! We had to remove one or more items…" at bounding box center [409, 206] width 139 height 195
click at [423, 271] on button "Keep Shopping" at bounding box center [409, 271] width 113 height 32
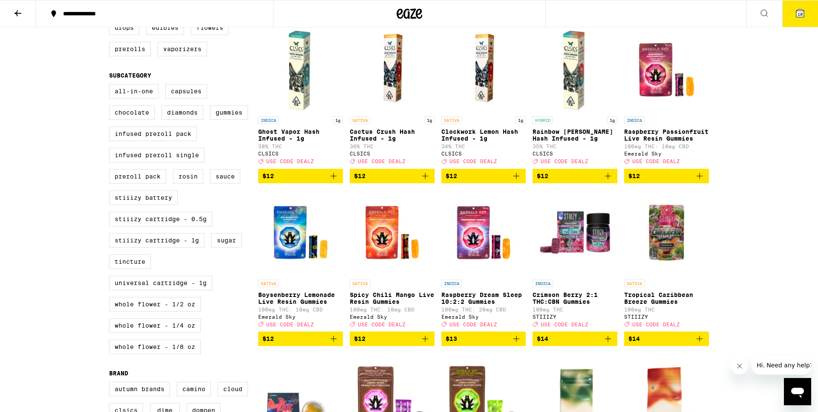
scroll to position [261, 0]
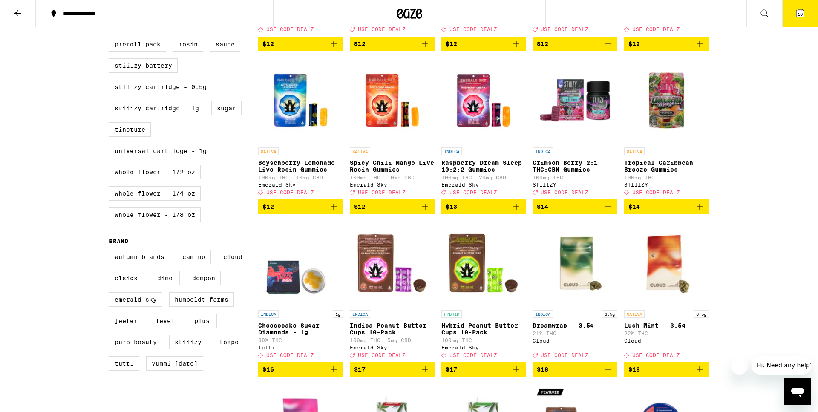
scroll to position [435, 0]
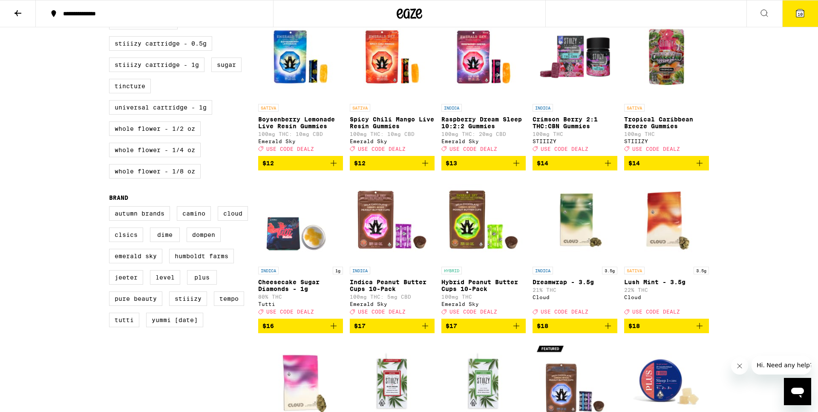
click at [425, 331] on icon "Add to bag" at bounding box center [425, 326] width 10 height 10
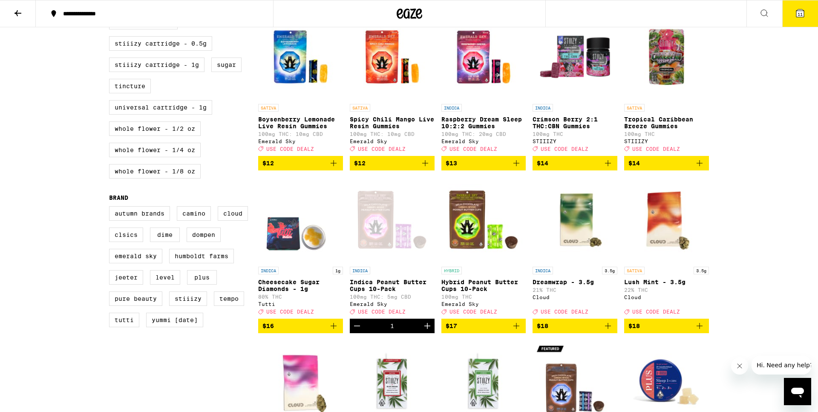
click at [426, 331] on icon "Increment" at bounding box center [427, 326] width 10 height 10
click at [517, 329] on icon "Add to bag" at bounding box center [517, 326] width 6 height 6
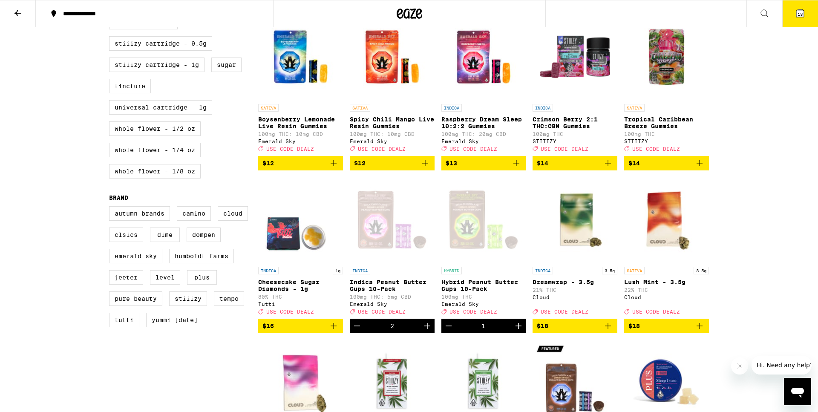
click at [516, 329] on icon "Increment" at bounding box center [519, 326] width 6 height 6
click at [696, 168] on icon "Add to bag" at bounding box center [700, 163] width 10 height 10
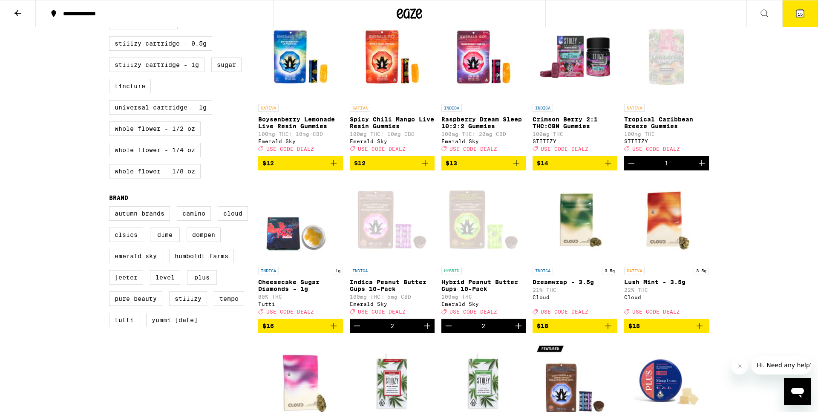
click at [700, 168] on icon "Increment" at bounding box center [702, 163] width 10 height 10
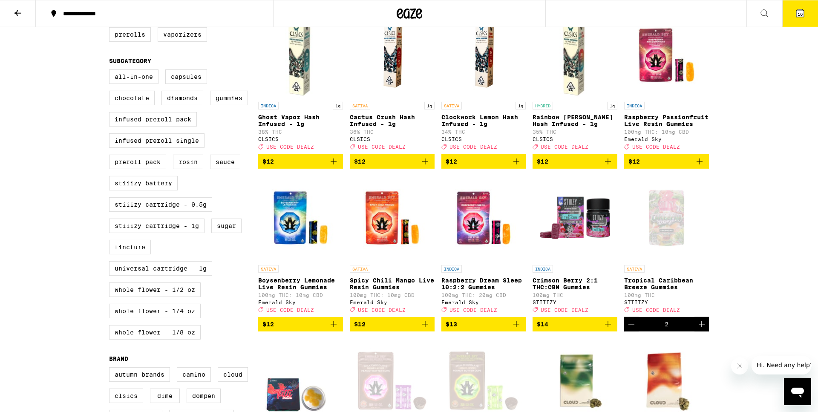
scroll to position [217, 0]
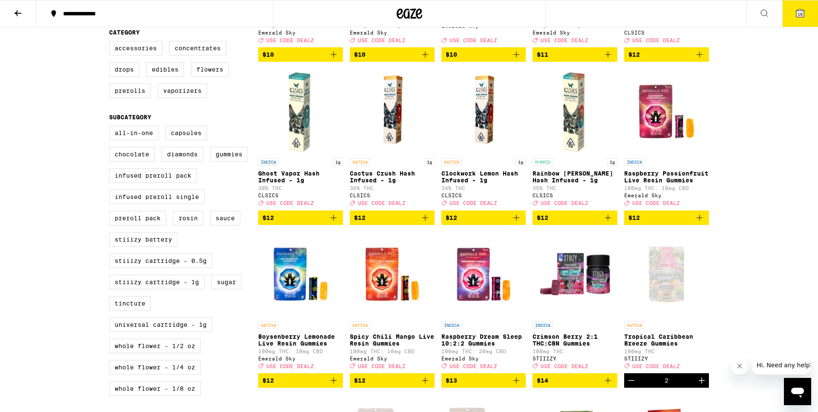
click at [802, 20] on button "16" at bounding box center [801, 13] width 36 height 26
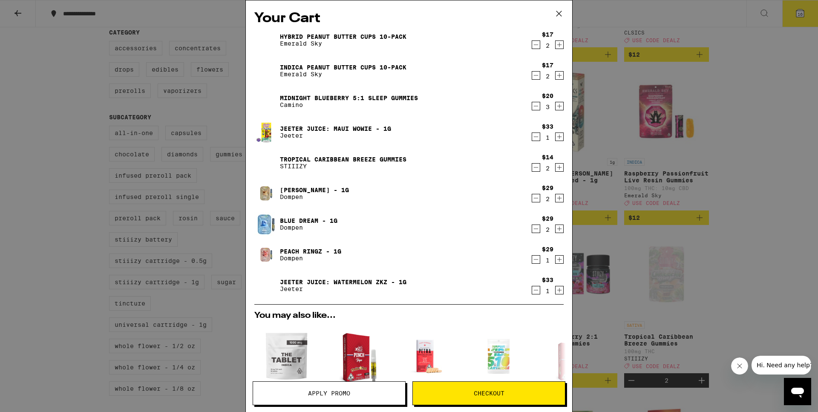
click at [344, 392] on span "Apply Promo" at bounding box center [329, 393] width 42 height 6
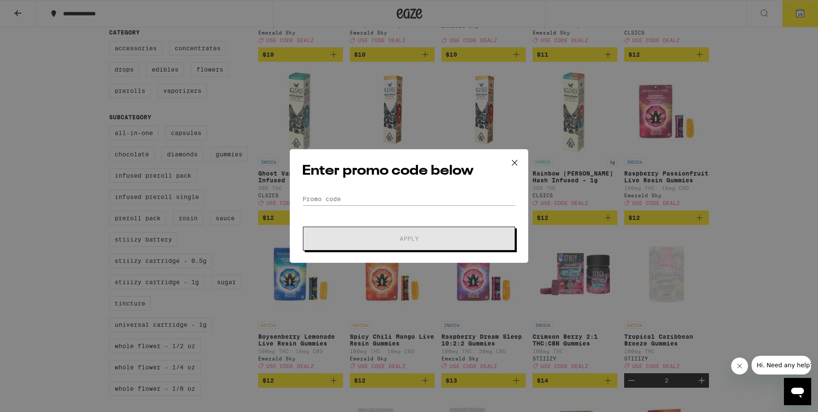
click at [432, 209] on form "Promo Code Apply" at bounding box center [409, 222] width 214 height 58
click at [430, 203] on input "Promo Code" at bounding box center [409, 199] width 214 height 13
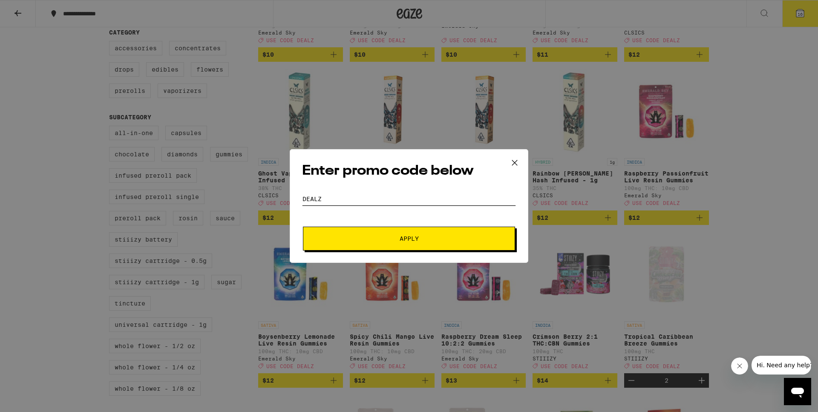
type input "dealz"
click at [303, 227] on button "Apply" at bounding box center [409, 239] width 212 height 24
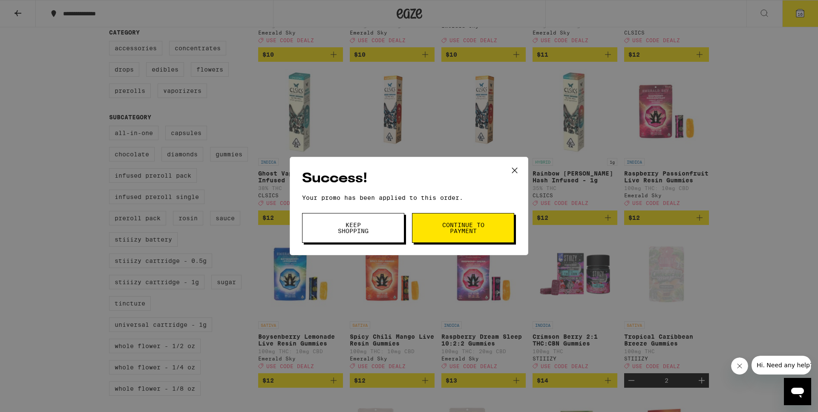
click at [462, 236] on button "Continue to payment" at bounding box center [463, 228] width 102 height 30
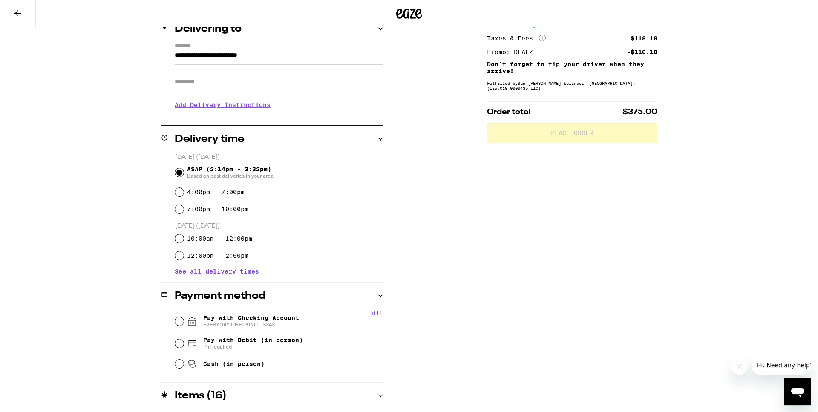
scroll to position [217, 0]
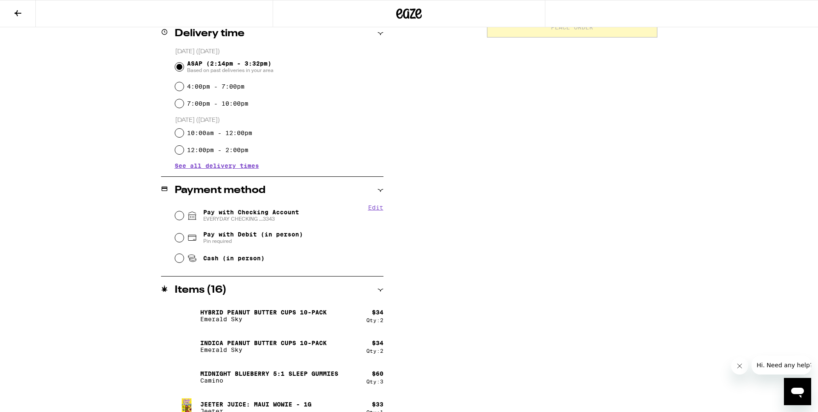
click at [248, 216] on span "Pay with Checking Account EVERYDAY CHECKING ...3343" at bounding box center [251, 216] width 96 height 14
click at [184, 216] on input "Pay with Checking Account EVERYDAY CHECKING ...3343" at bounding box center [179, 215] width 9 height 9
radio input "true"
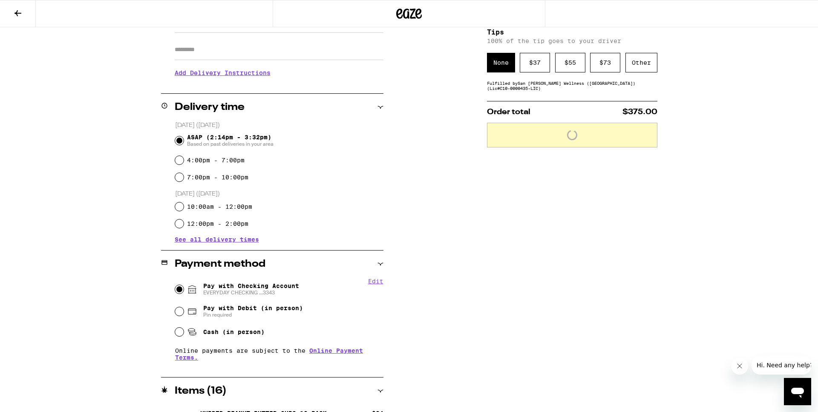
scroll to position [87, 0]
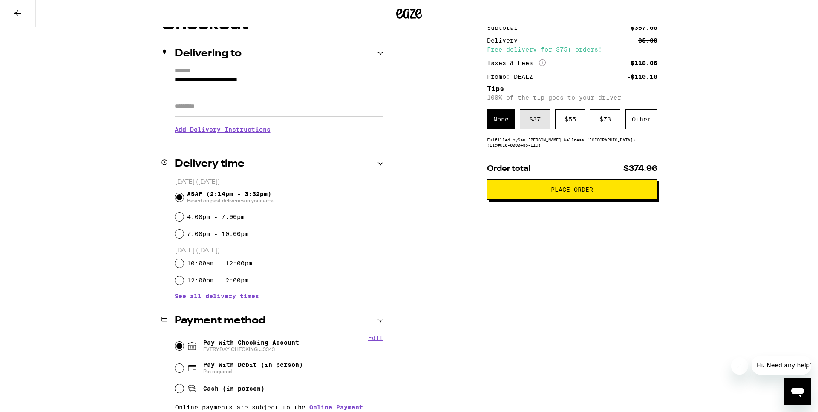
click at [535, 122] on div "$ 37" at bounding box center [535, 120] width 30 height 20
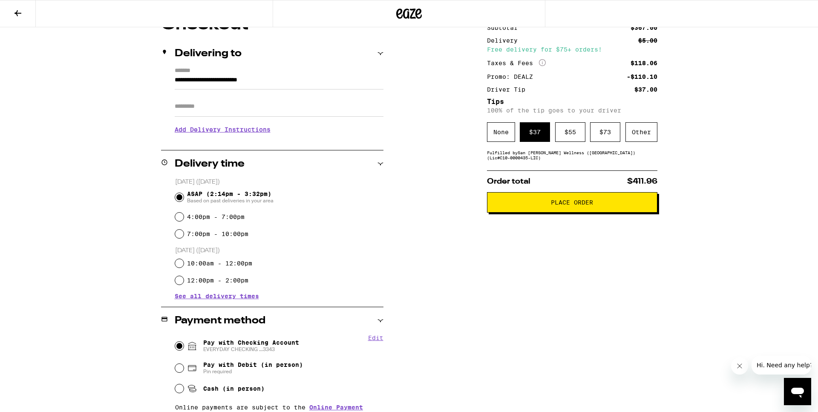
click at [579, 213] on button "Place Order" at bounding box center [572, 202] width 170 height 20
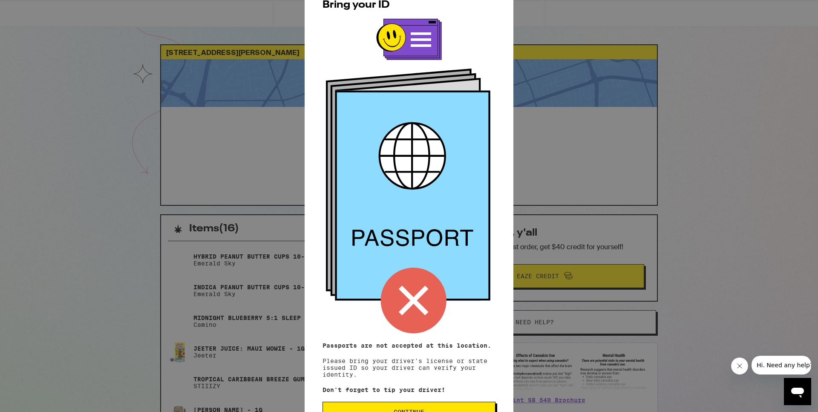
scroll to position [30, 0]
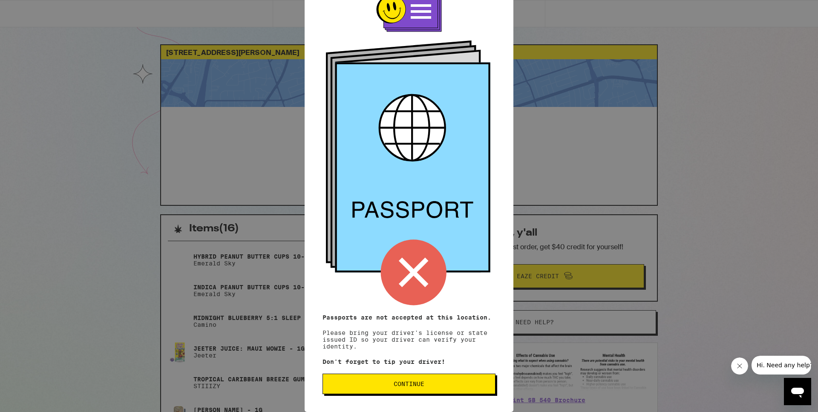
click at [484, 384] on span "Continue" at bounding box center [409, 384] width 159 height 6
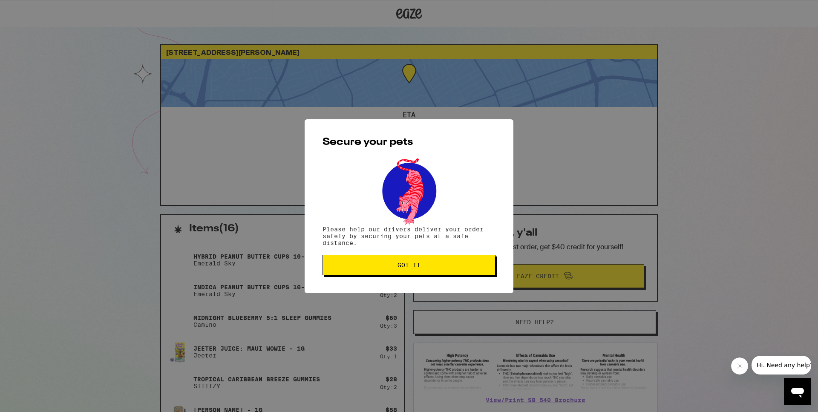
scroll to position [0, 0]
click at [430, 262] on button "Got it" at bounding box center [409, 265] width 173 height 20
